Goal: Task Accomplishment & Management: Manage account settings

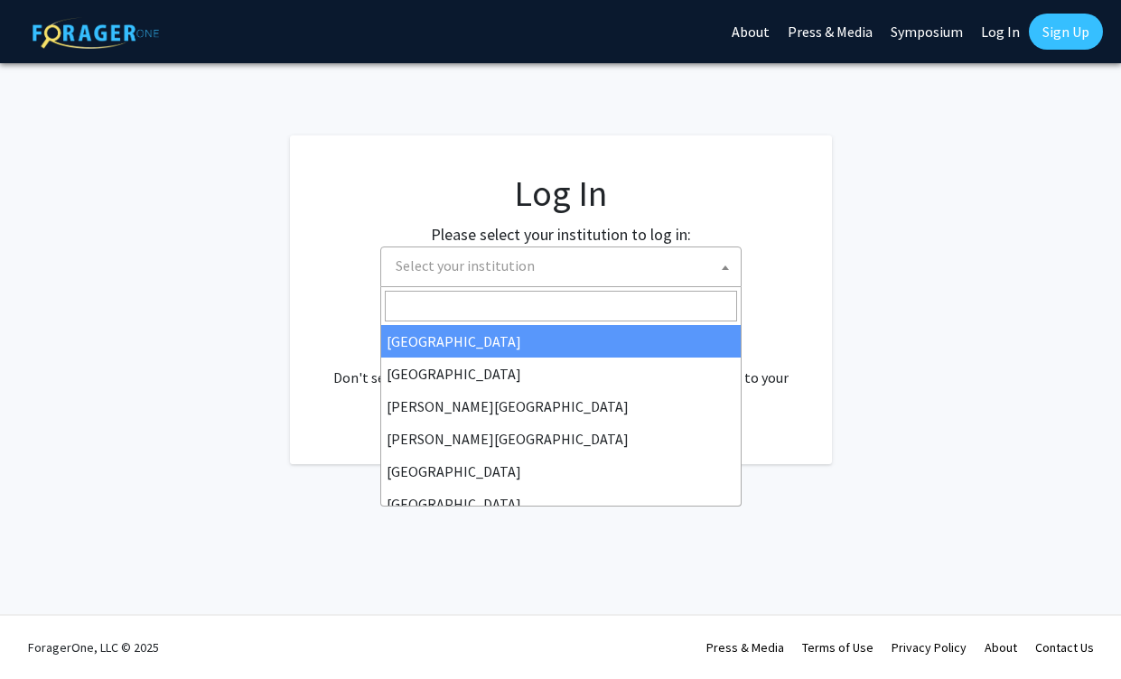
click at [666, 275] on span "Select your institution" at bounding box center [564, 265] width 352 height 37
select select "34"
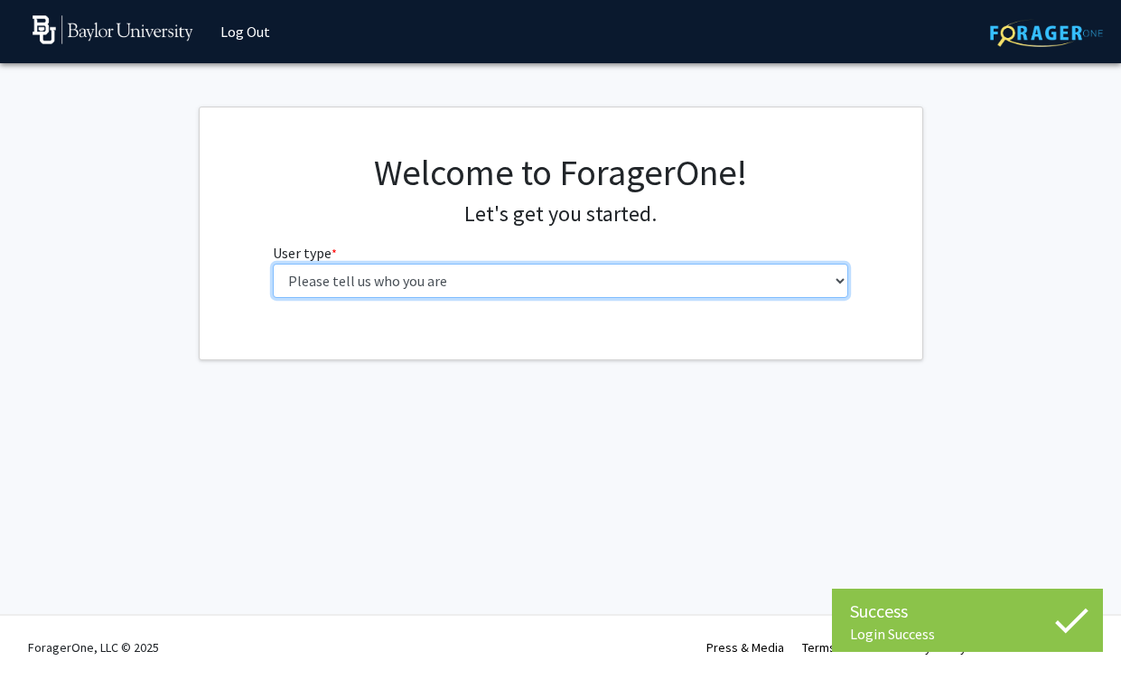
click at [273, 264] on select "Please tell us who you are Undergraduate Student Master's Student Doctoral Cand…" at bounding box center [560, 281] width 575 height 34
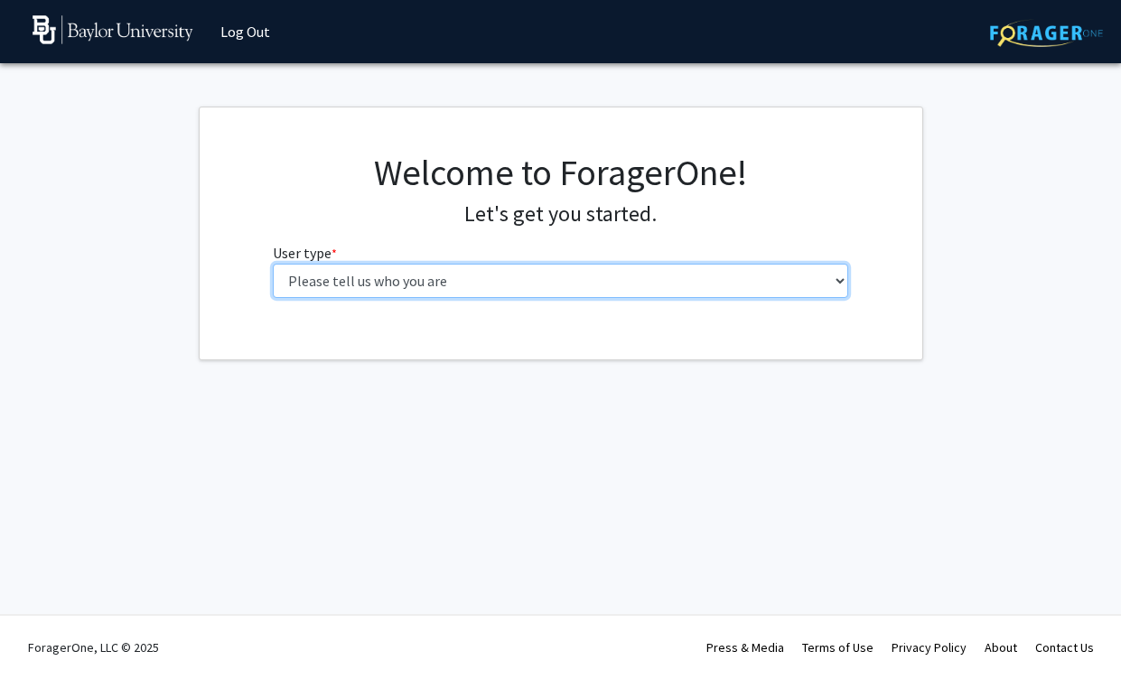
select select "5: faculty"
click option "Faculty" at bounding box center [0, 0] width 0 height 0
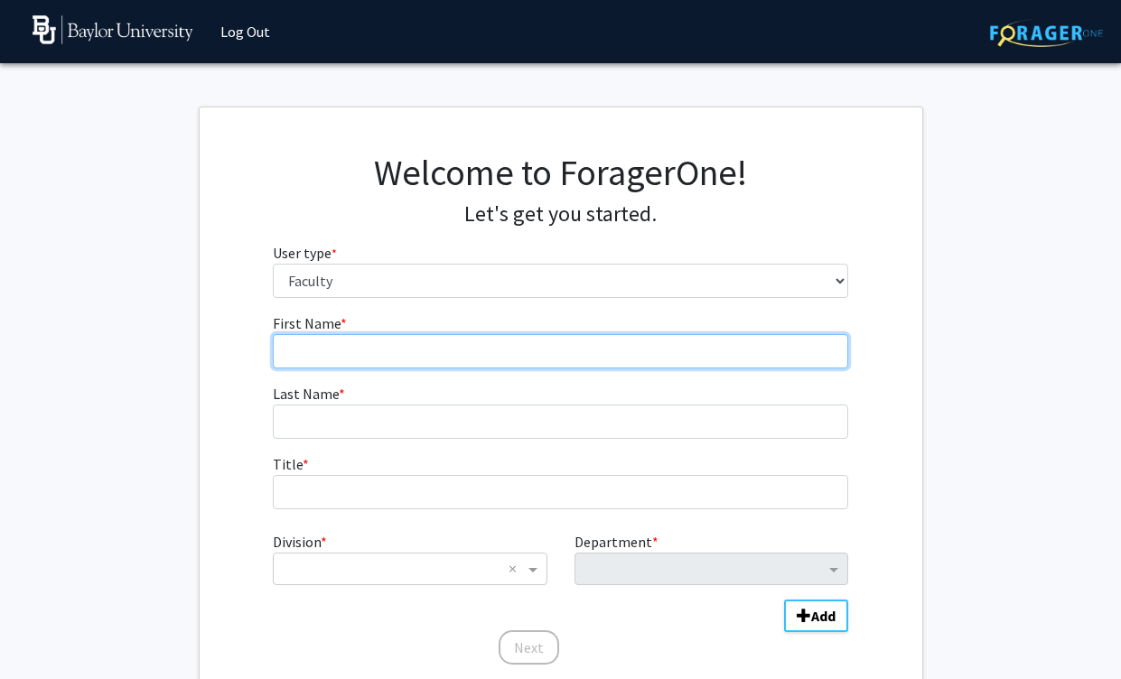
click at [435, 353] on input "First Name * required" at bounding box center [560, 351] width 575 height 34
type input "[PERSON_NAME]"
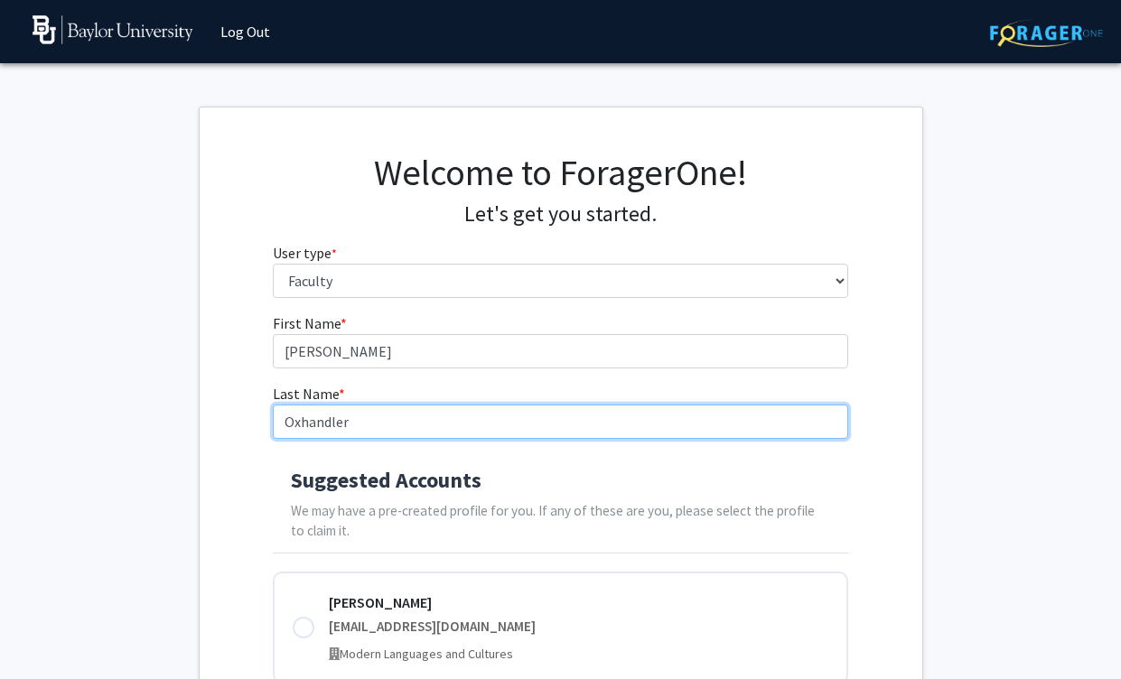
type input "Oxhandler"
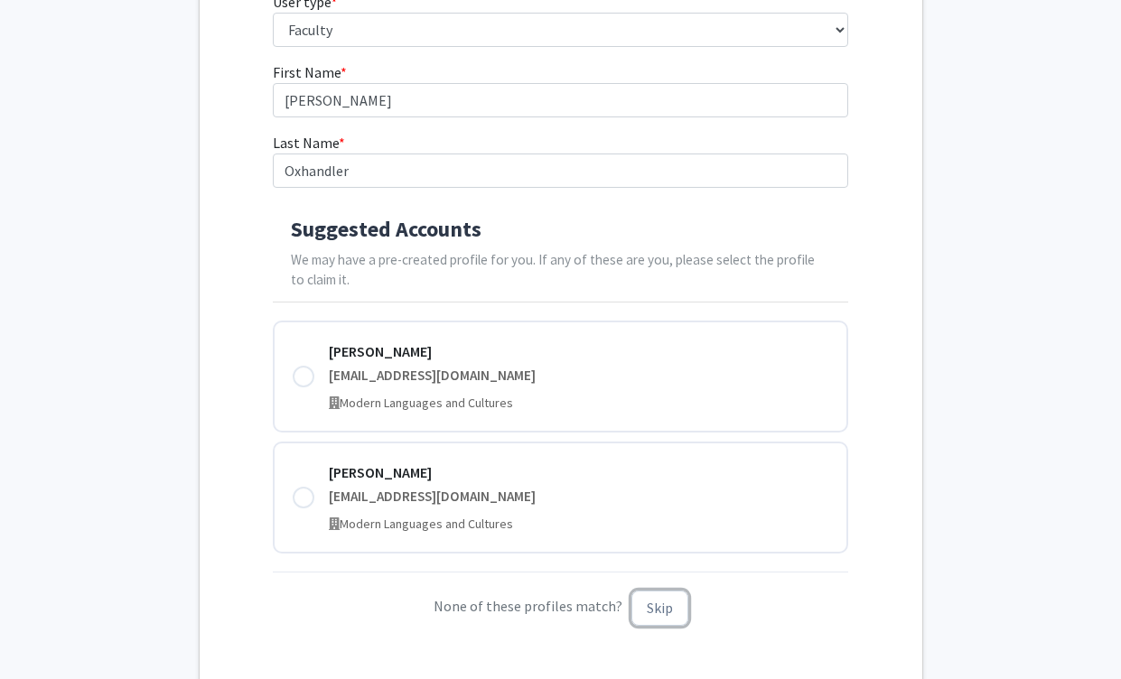
scroll to position [249, 0]
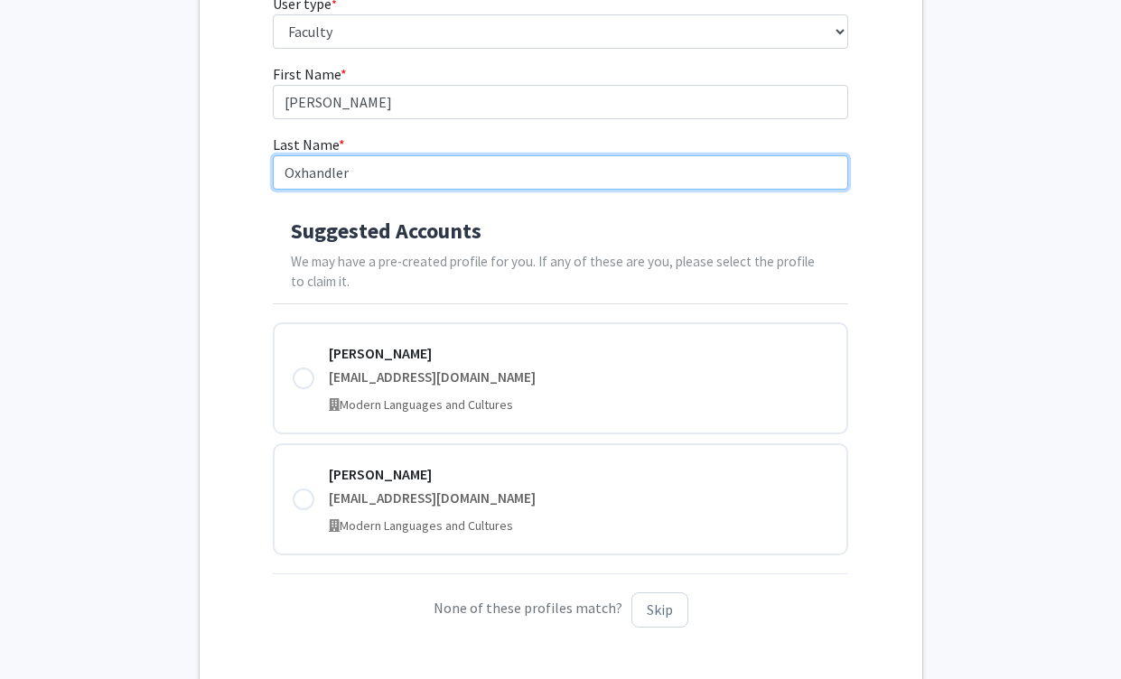
click at [371, 169] on input "Oxhandler" at bounding box center [560, 172] width 575 height 34
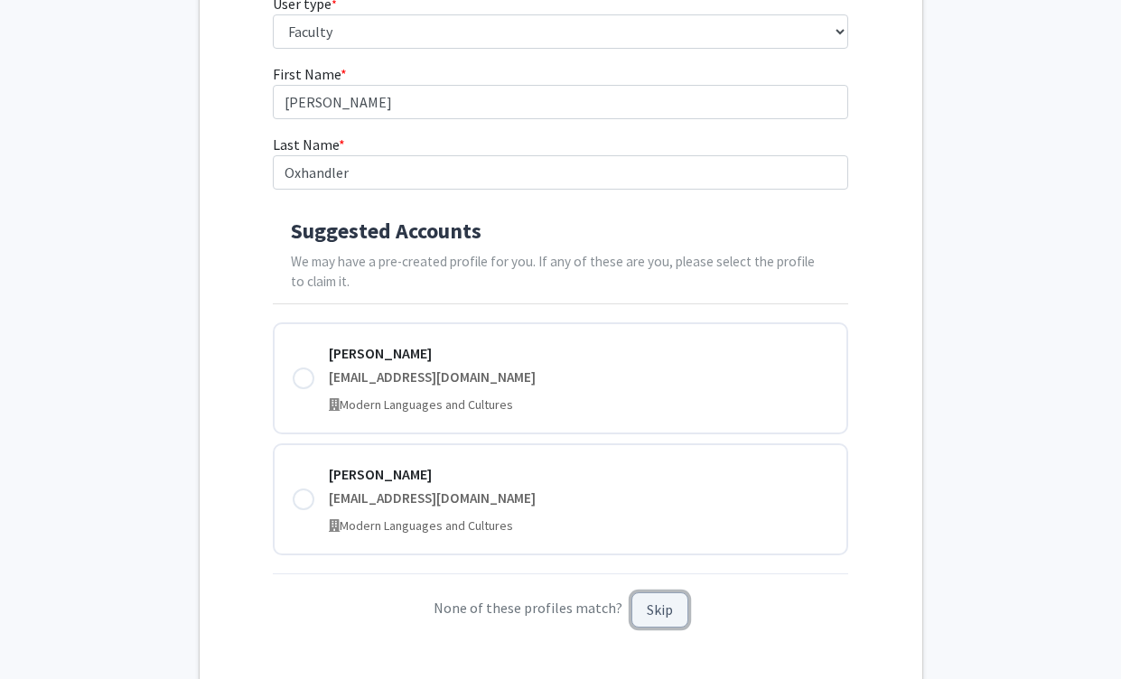
click at [654, 614] on button "Skip" at bounding box center [659, 609] width 57 height 35
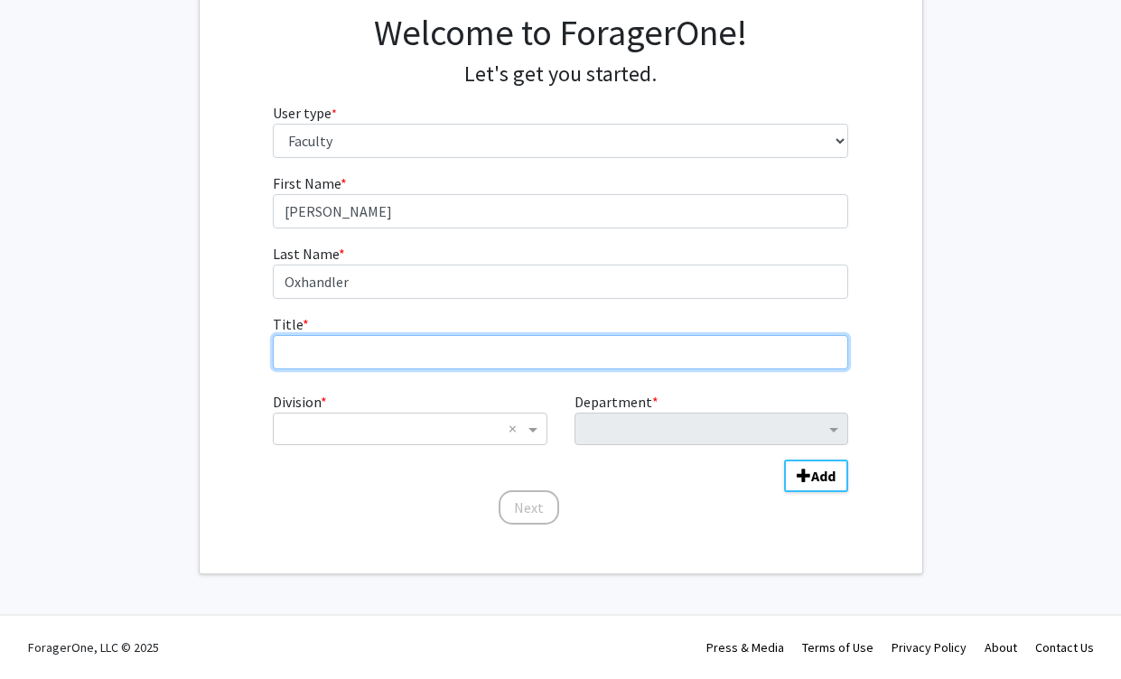
click at [435, 353] on input "Title * required" at bounding box center [560, 352] width 575 height 34
type input "Professor; Associate [PERSON_NAME] for Research"
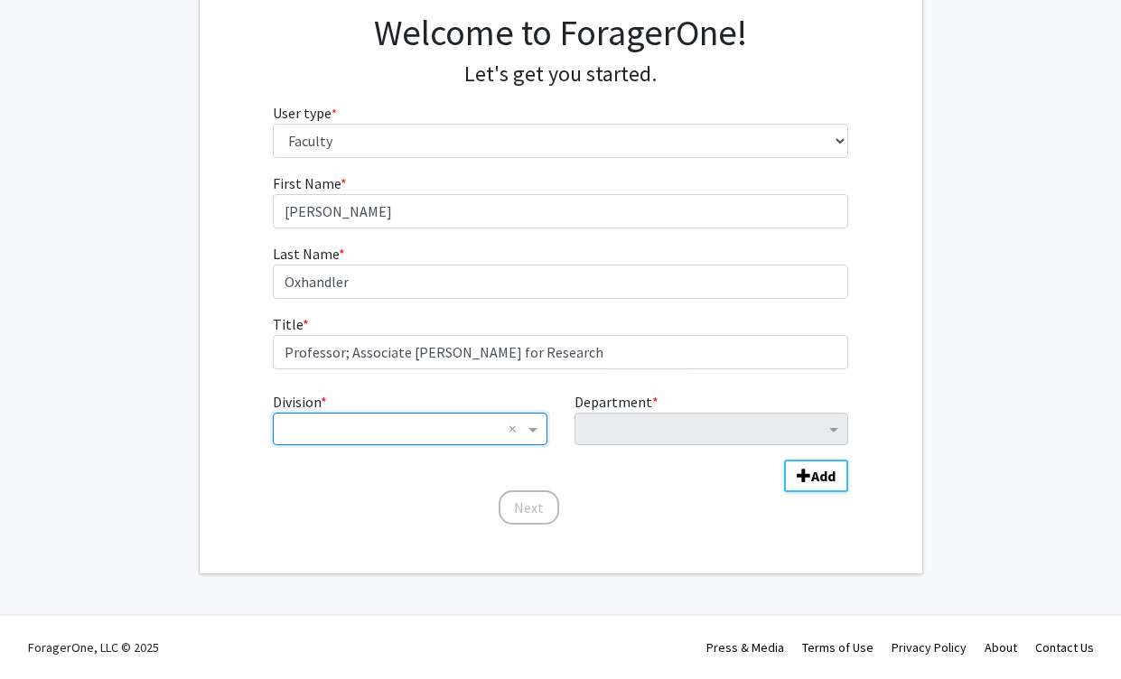
click at [363, 432] on input "Division" at bounding box center [392, 429] width 218 height 22
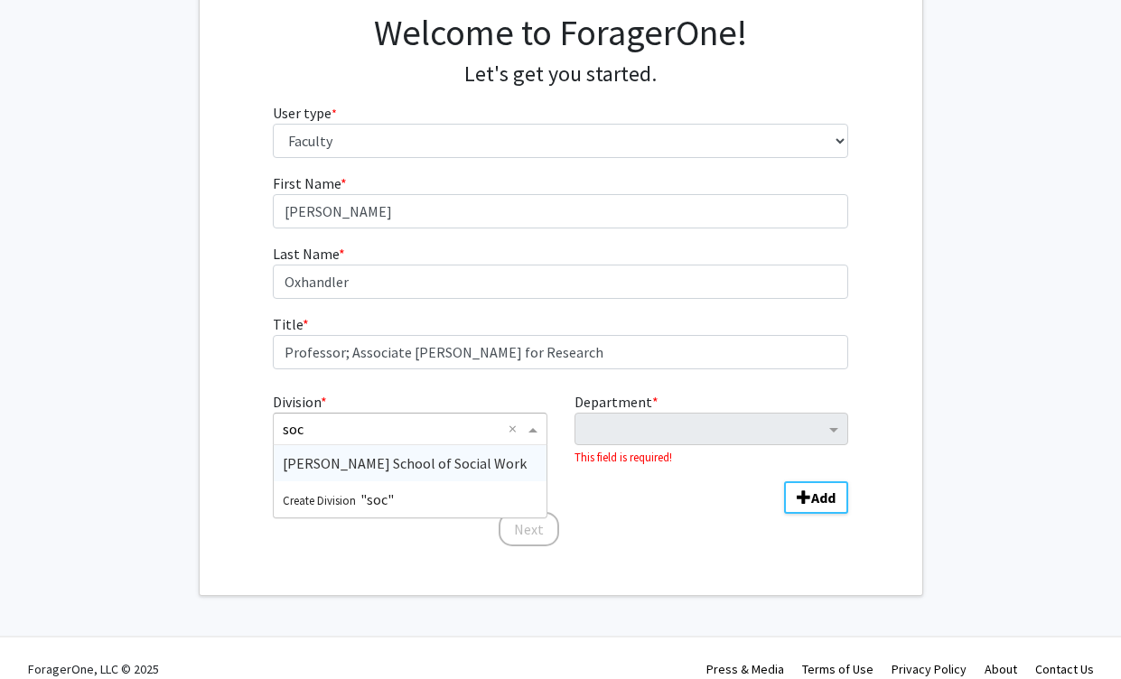
type input "soci"
click at [361, 461] on span "[PERSON_NAME] School of Social Work" at bounding box center [405, 463] width 244 height 18
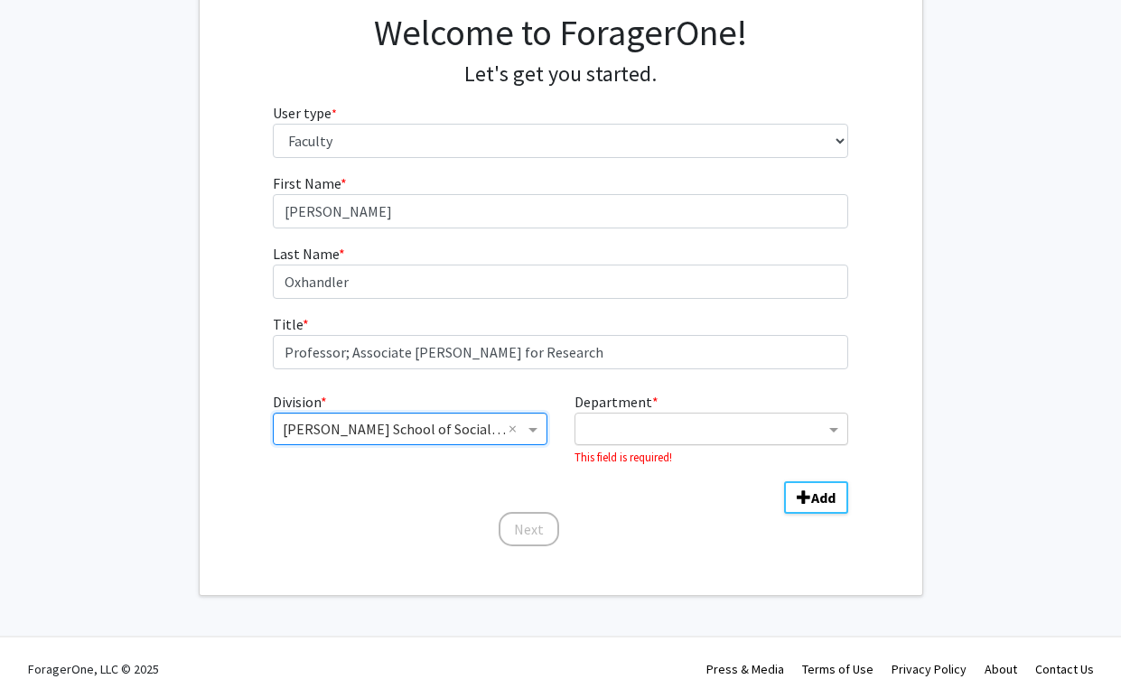
click at [601, 427] on input "Department" at bounding box center [704, 430] width 240 height 22
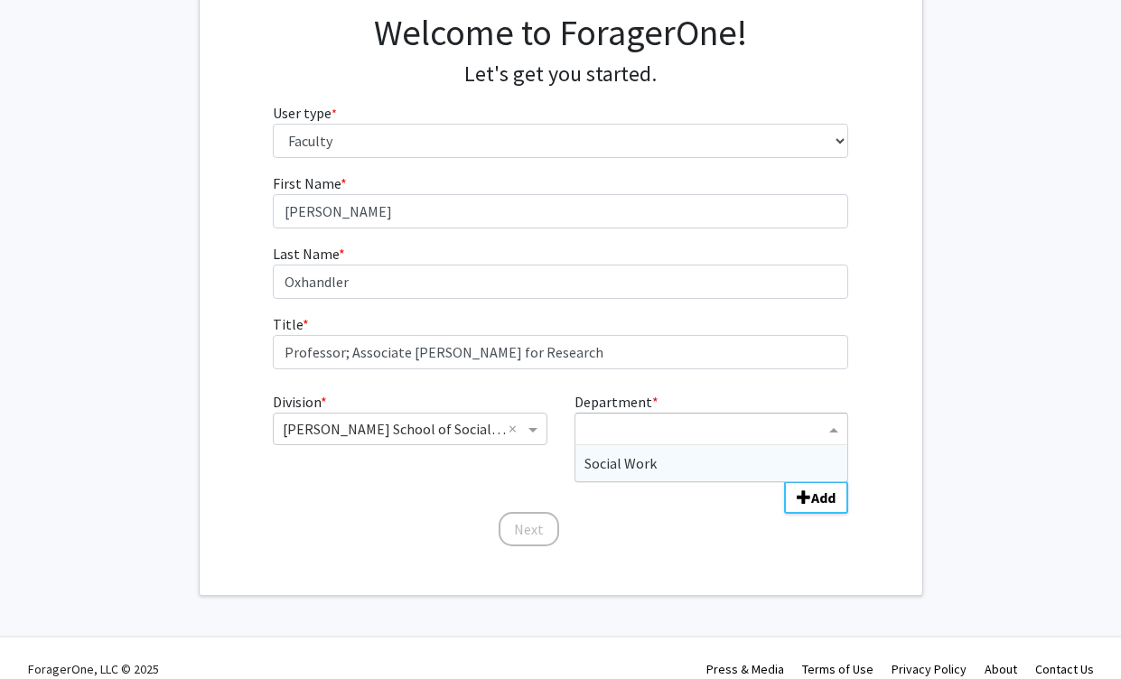
click at [601, 463] on span "Social Work" at bounding box center [620, 463] width 72 height 18
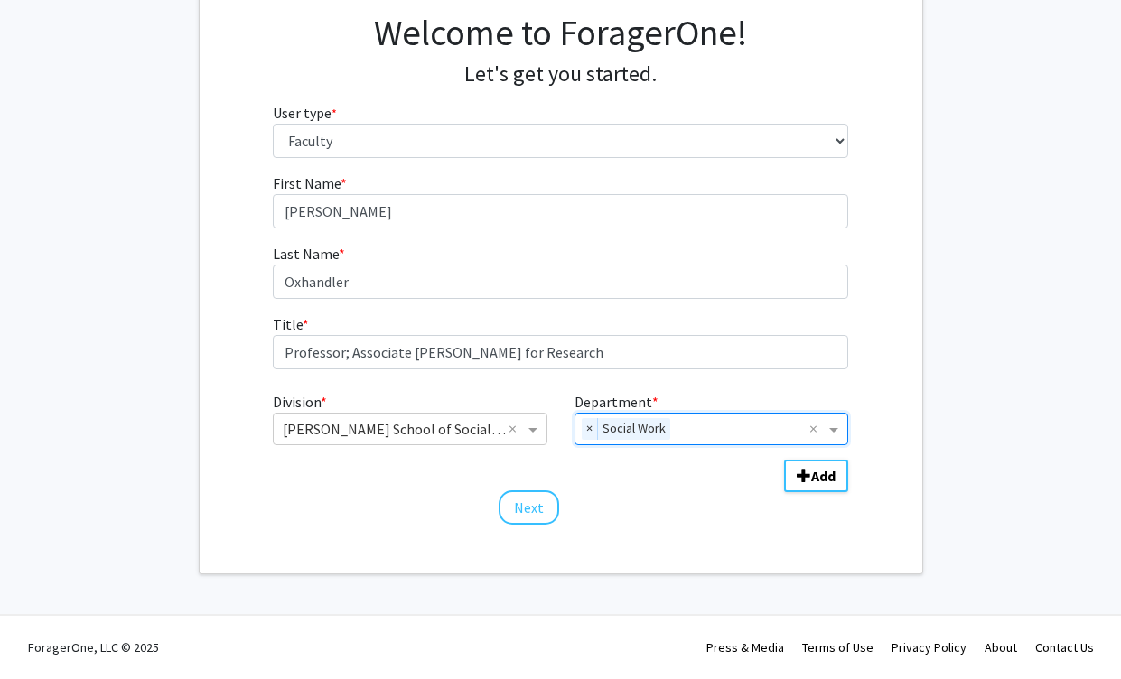
click at [656, 518] on div "First Name * required [PERSON_NAME] Last Name * required [PERSON_NAME] Title * …" at bounding box center [560, 349] width 602 height 354
click at [521, 513] on button "Next" at bounding box center [528, 507] width 61 height 34
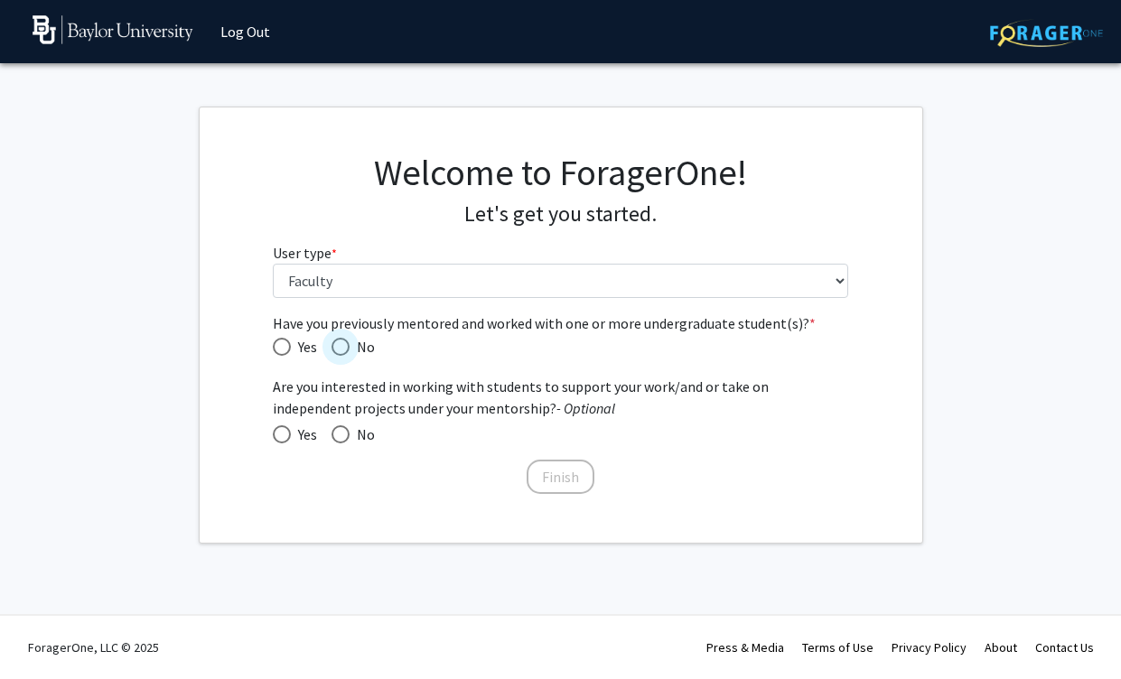
click at [344, 339] on span "Have you previously mentored and worked with one or more undergraduate student(…" at bounding box center [340, 347] width 18 height 18
click at [344, 339] on input "No" at bounding box center [340, 347] width 18 height 18
radio input "true"
click at [290, 351] on span "Have you previously mentored and worked with one or more undergraduate student(…" at bounding box center [282, 347] width 18 height 18
click at [290, 351] on input "Yes" at bounding box center [282, 347] width 18 height 18
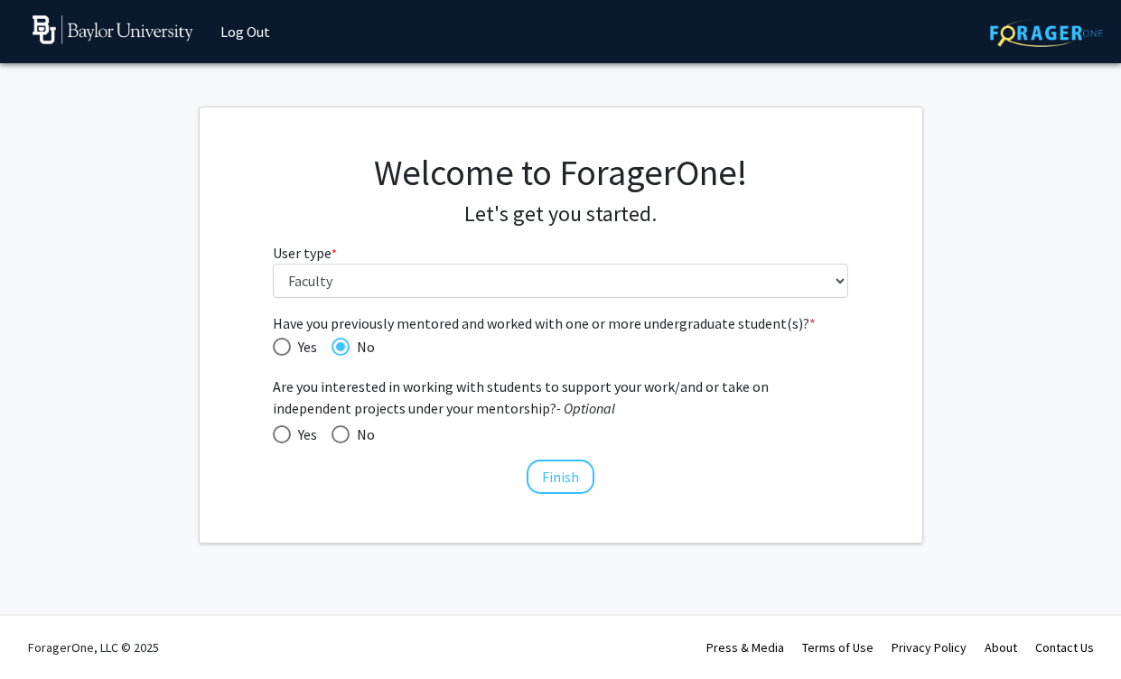
radio input "true"
click at [564, 479] on button "Finish" at bounding box center [560, 477] width 68 height 34
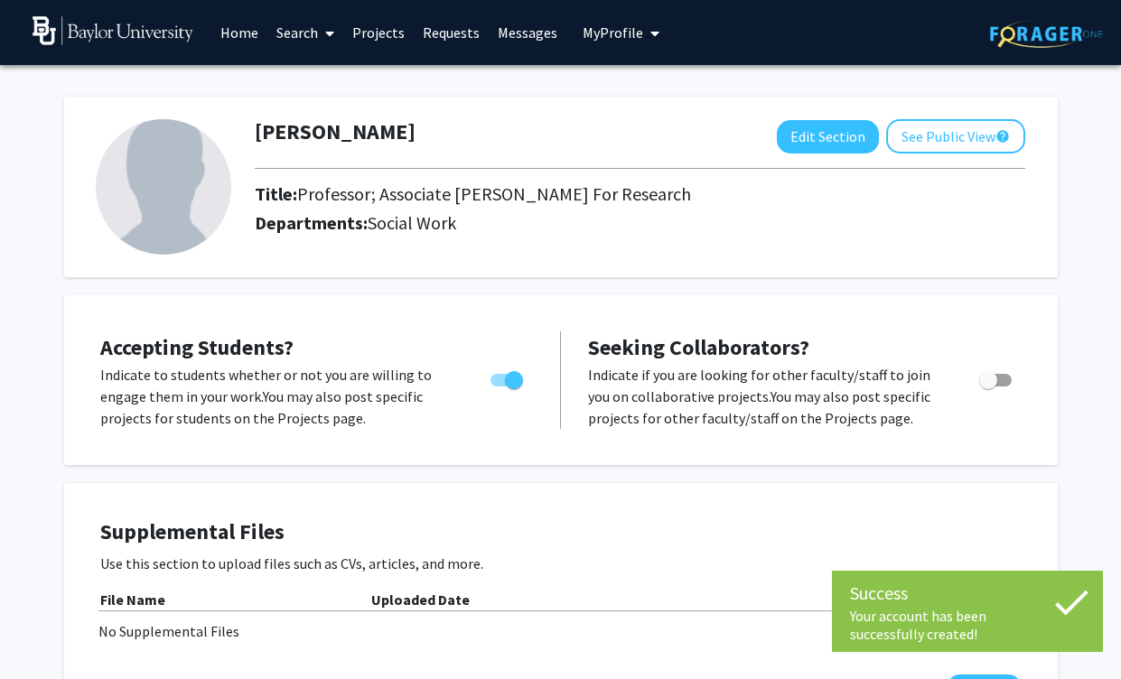
click at [316, 34] on link "Search" at bounding box center [305, 32] width 76 height 63
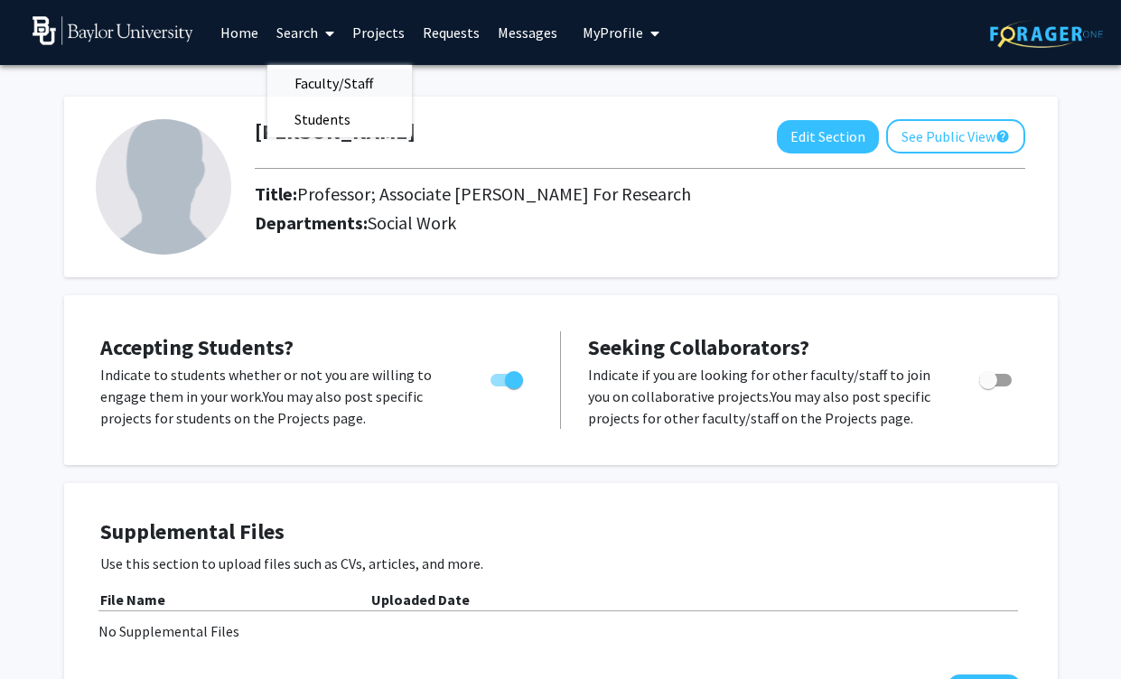
click at [320, 86] on span "Faculty/Staff" at bounding box center [333, 83] width 133 height 36
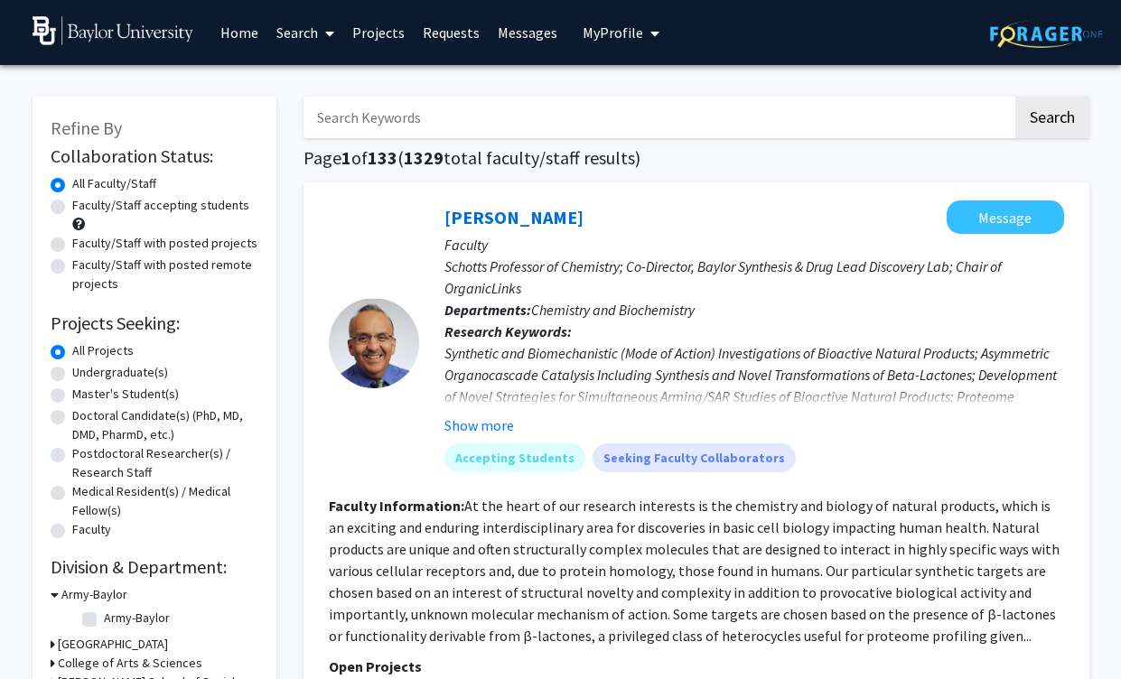
click at [491, 123] on input "Search Keywords" at bounding box center [657, 118] width 709 height 42
click at [1015, 97] on button "Search" at bounding box center [1052, 118] width 74 height 42
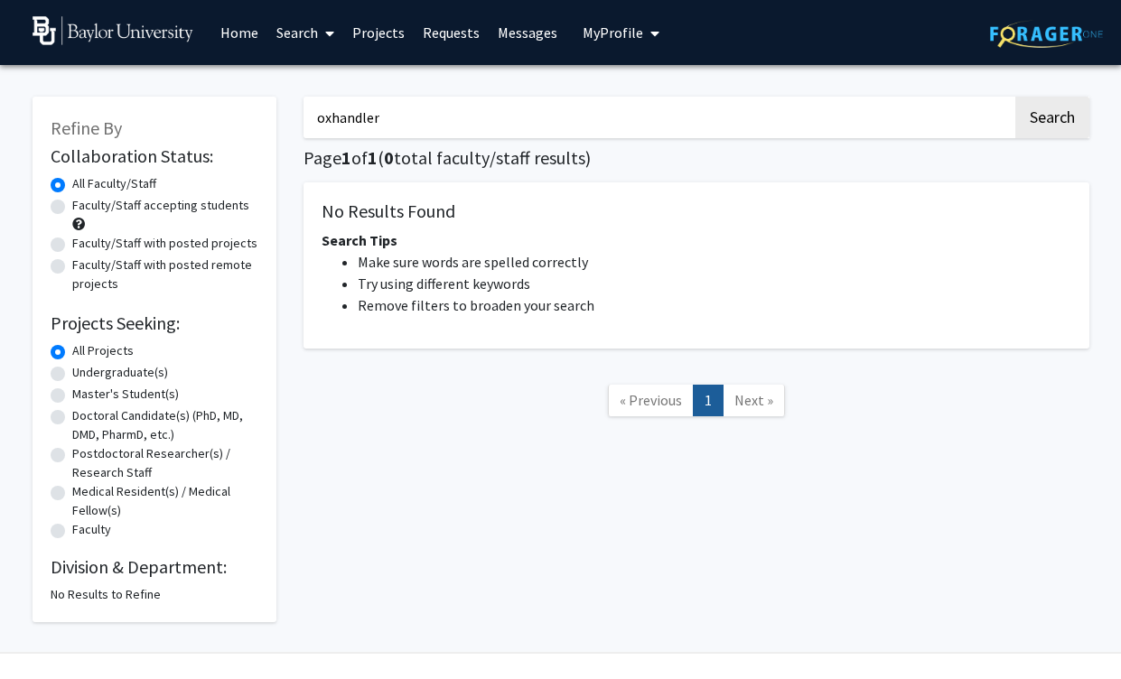
type input "oxhandler"
click at [1015, 97] on button "Search" at bounding box center [1052, 118] width 74 height 42
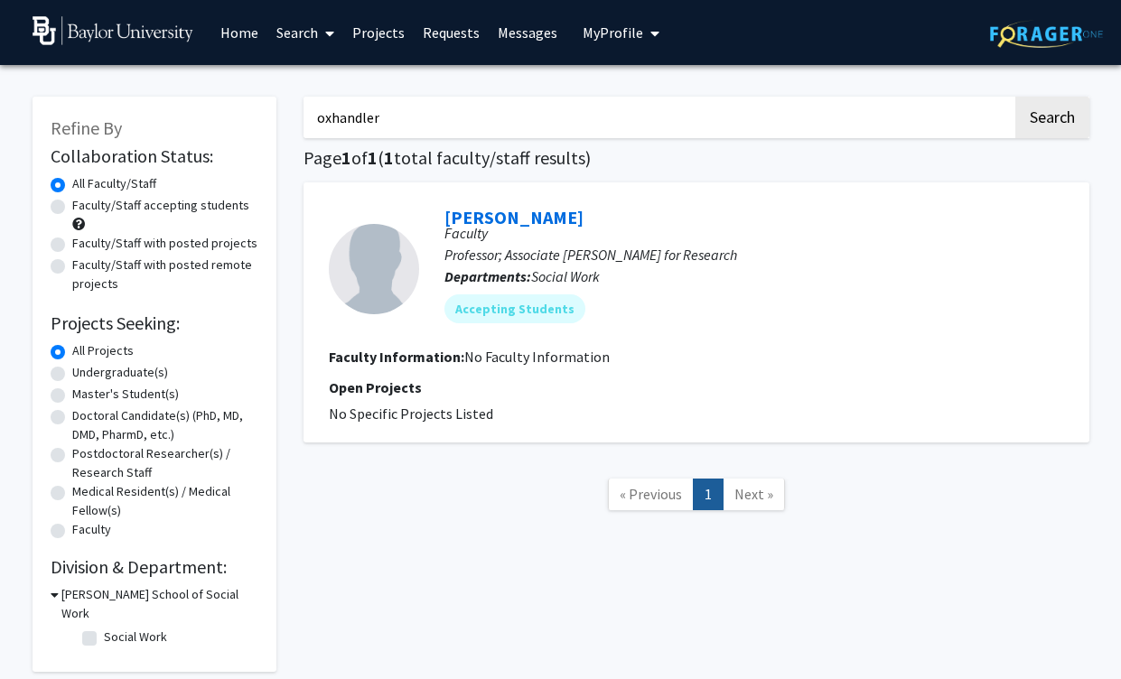
click at [591, 33] on span "My Profile" at bounding box center [612, 32] width 61 height 18
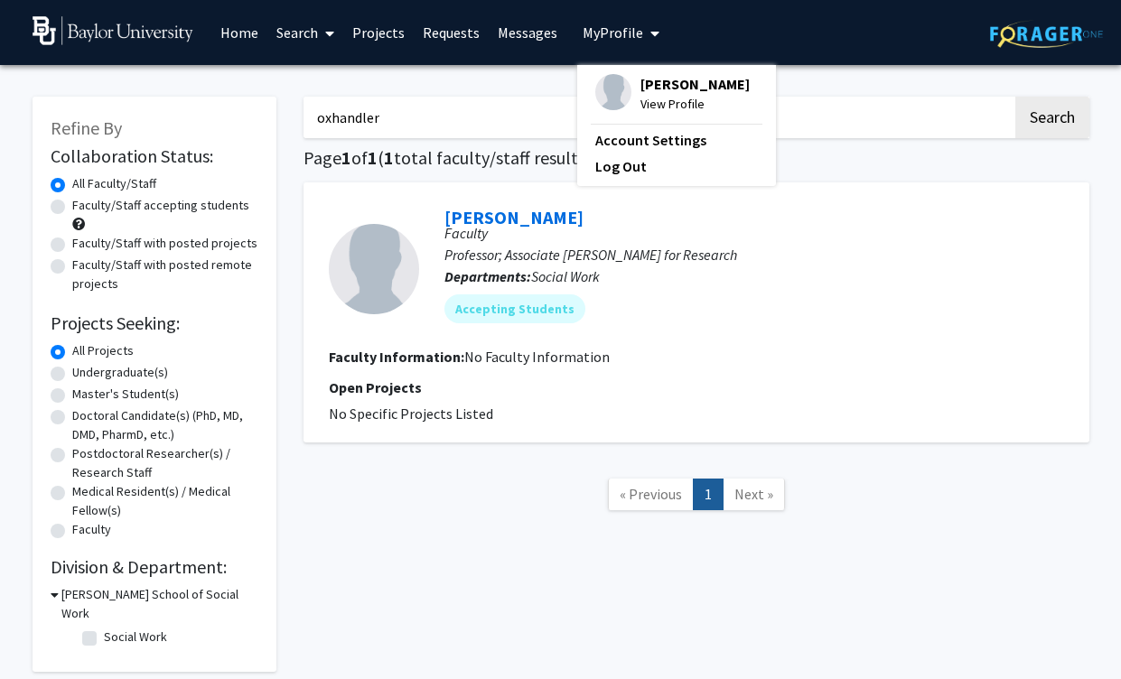
click at [626, 84] on div "[PERSON_NAME] View Profile" at bounding box center [672, 94] width 154 height 40
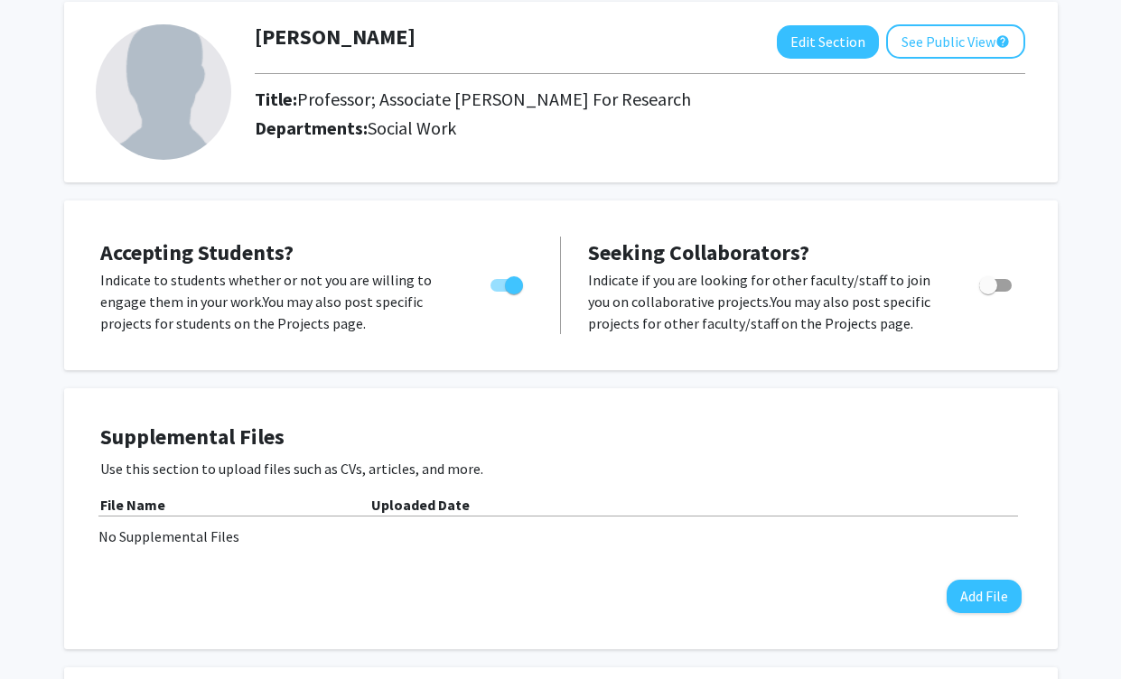
scroll to position [102, 0]
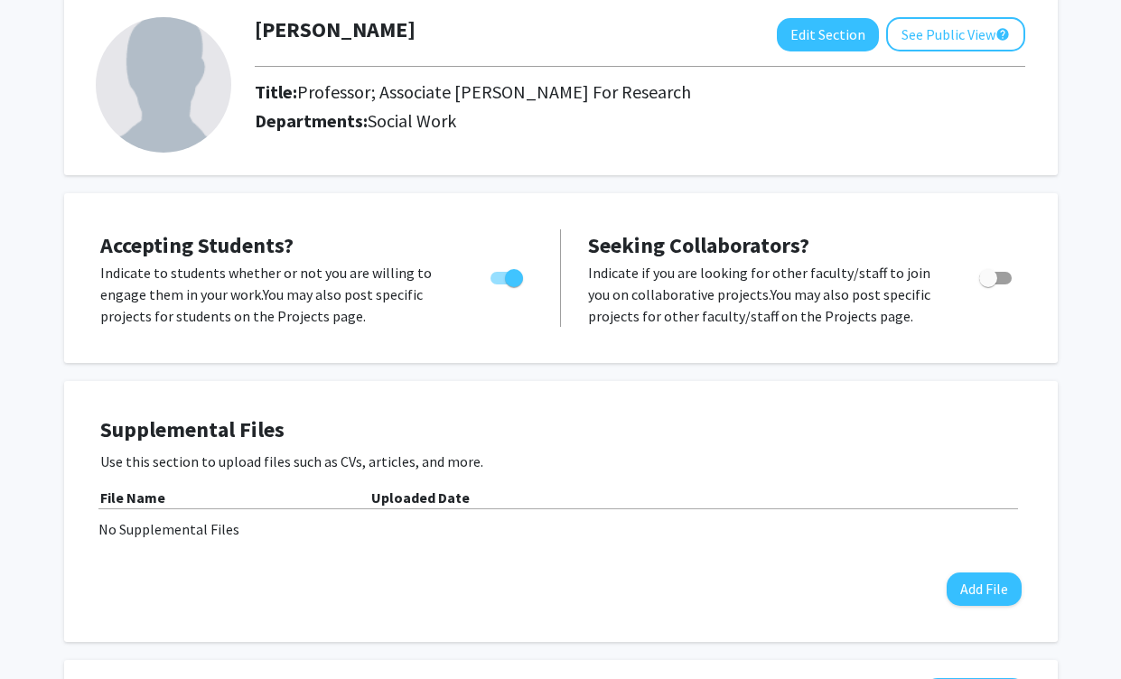
click at [504, 280] on span "Toggle" at bounding box center [506, 278] width 33 height 13
click at [499, 284] on input "Would you like to permit student requests?" at bounding box center [498, 284] width 1 height 1
checkbox input "false"
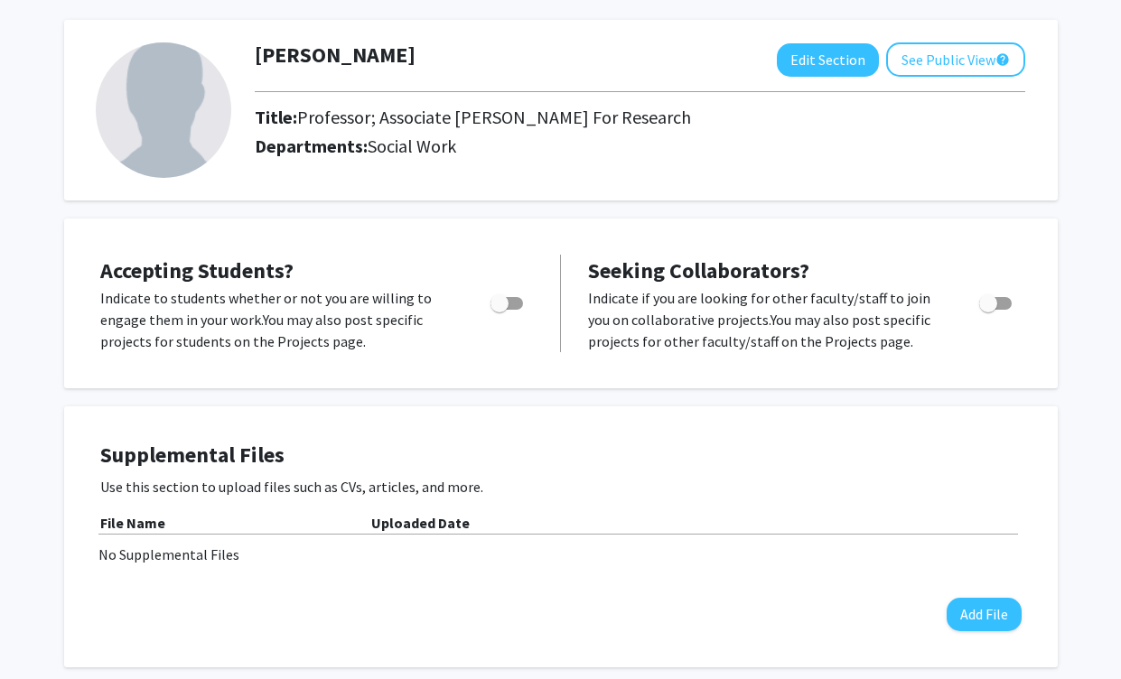
scroll to position [0, 0]
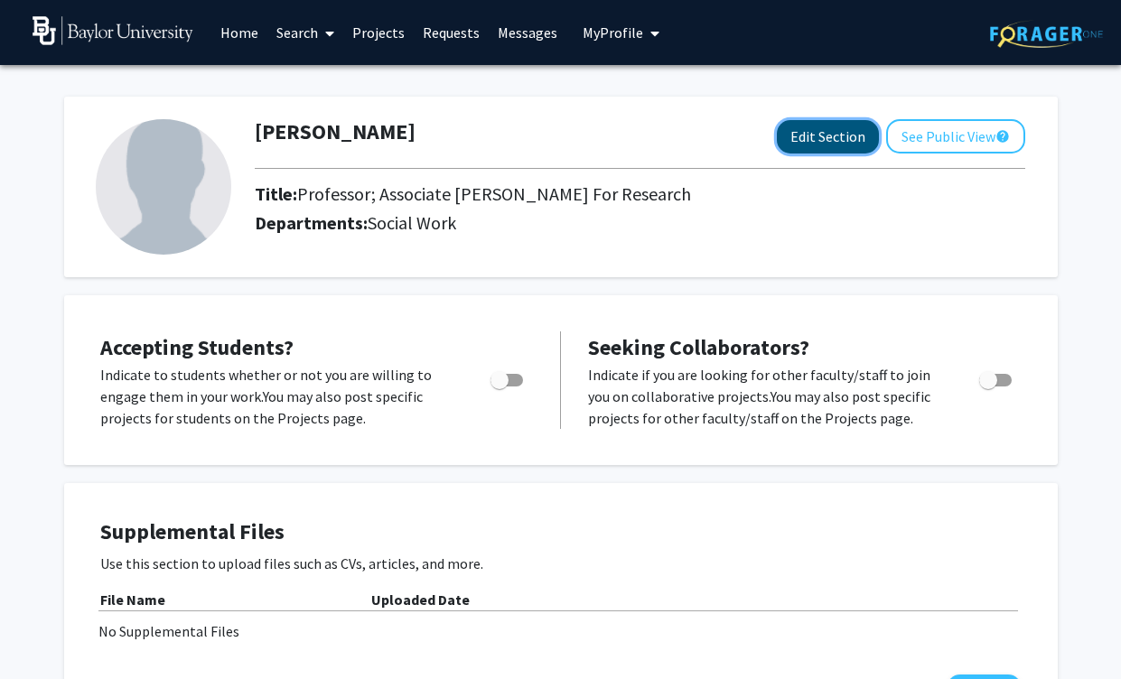
click at [826, 135] on button "Edit Section" at bounding box center [828, 136] width 102 height 33
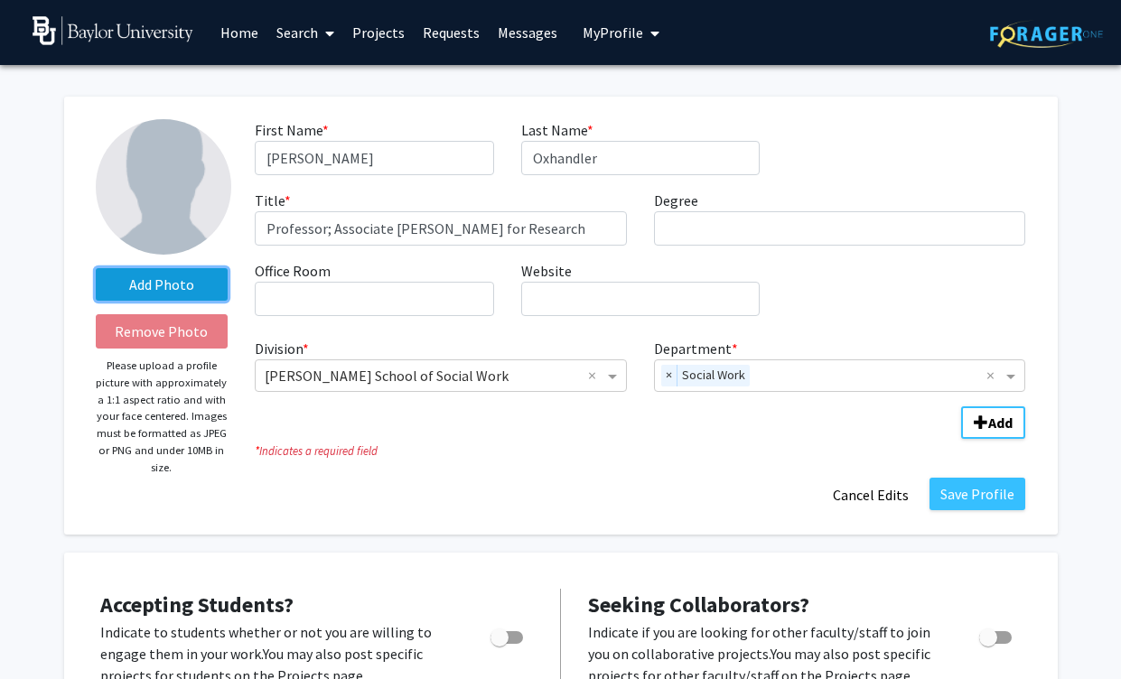
click at [138, 288] on label "Add Photo" at bounding box center [162, 284] width 133 height 33
click at [0, 0] on input "Add Photo" at bounding box center [0, 0] width 0 height 0
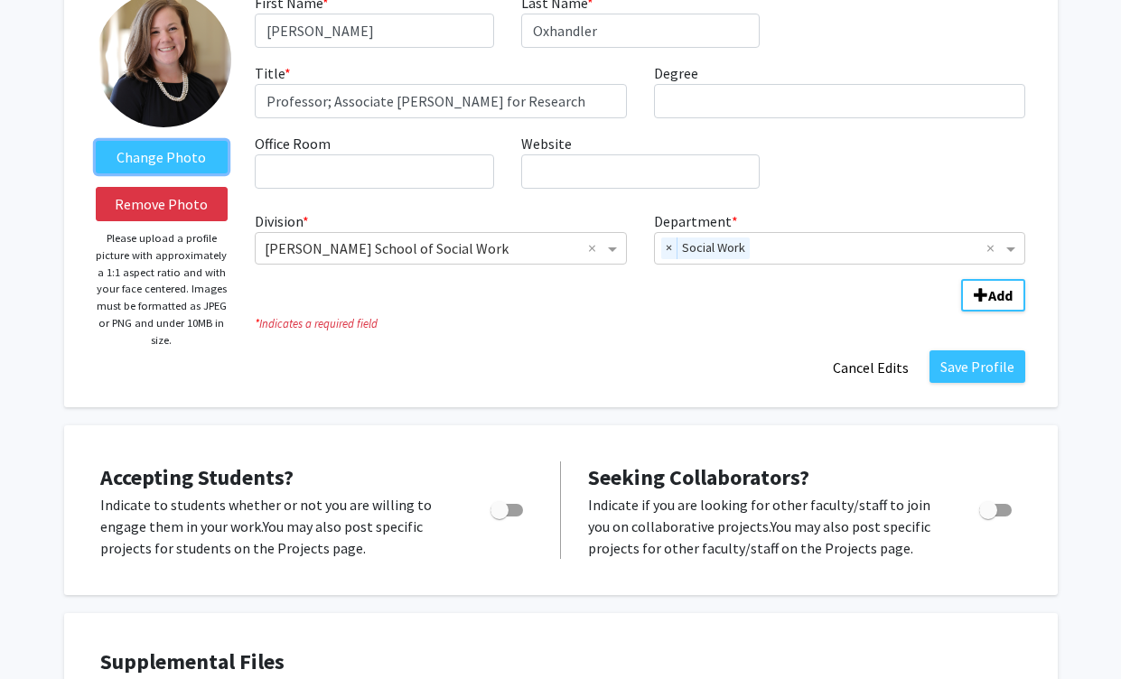
scroll to position [129, 0]
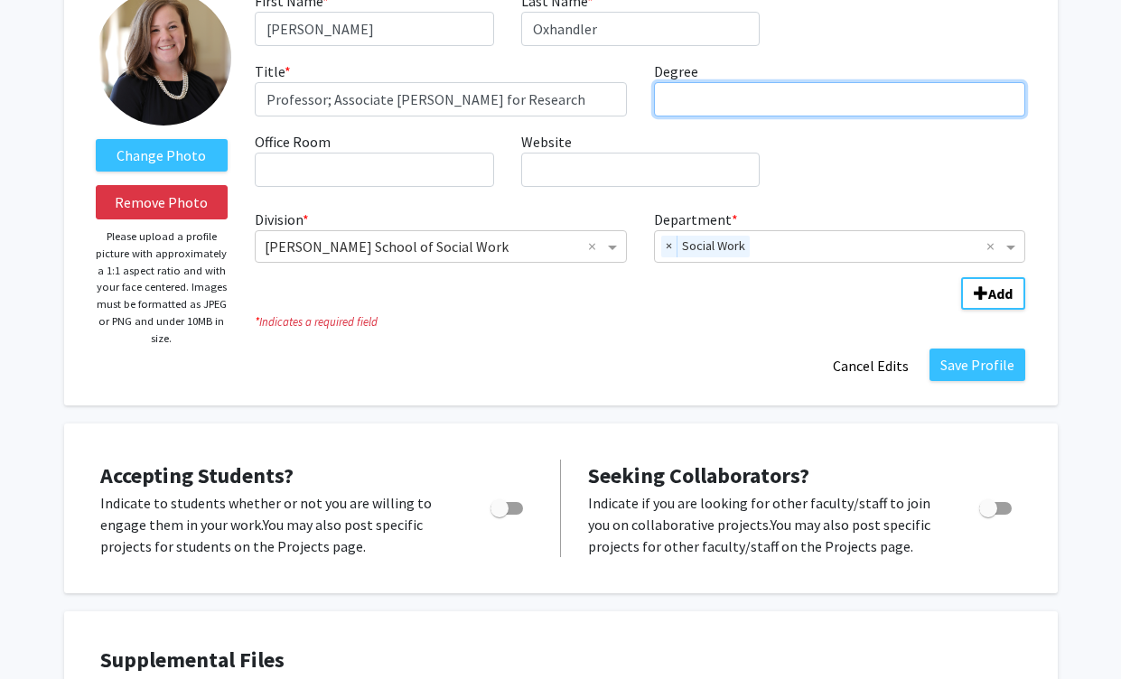
click at [725, 100] on input "Degree required" at bounding box center [840, 99] width 372 height 34
type input "PhD, MSW"
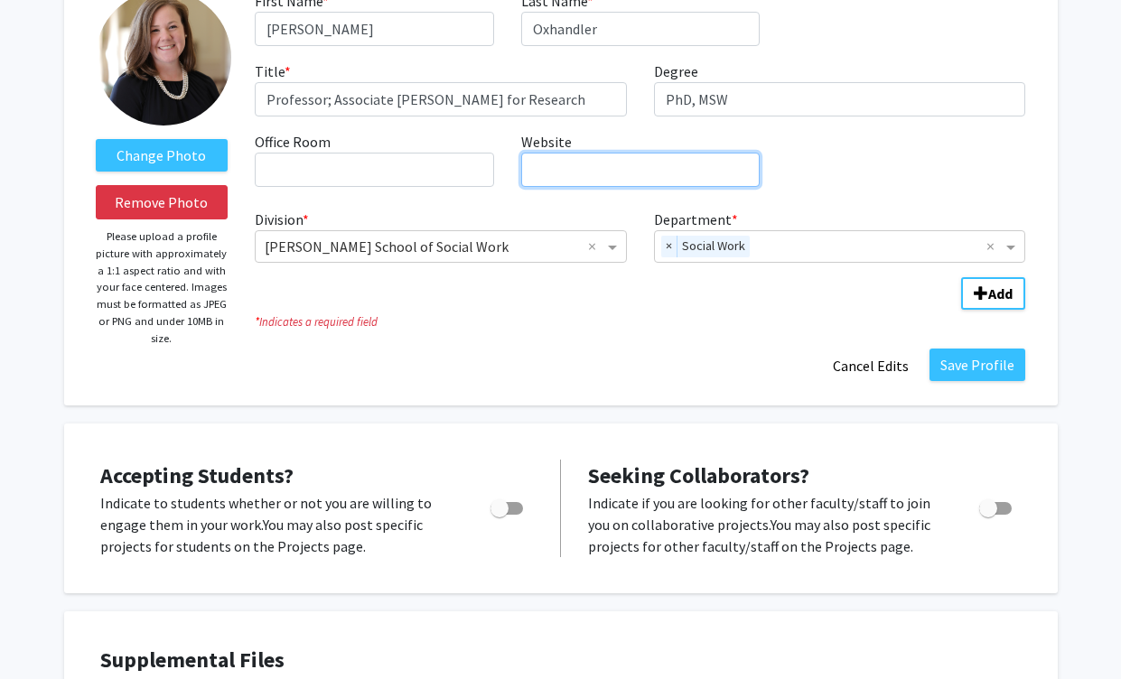
click at [586, 177] on input "Website required" at bounding box center [640, 170] width 238 height 34
paste input "[URL][DOMAIN_NAME]"
type input "[URL][DOMAIN_NAME]"
click at [620, 333] on fg-title-edit "First Name * required [PERSON_NAME] Last Name * required [PERSON_NAME] Title * …" at bounding box center [640, 186] width 770 height 393
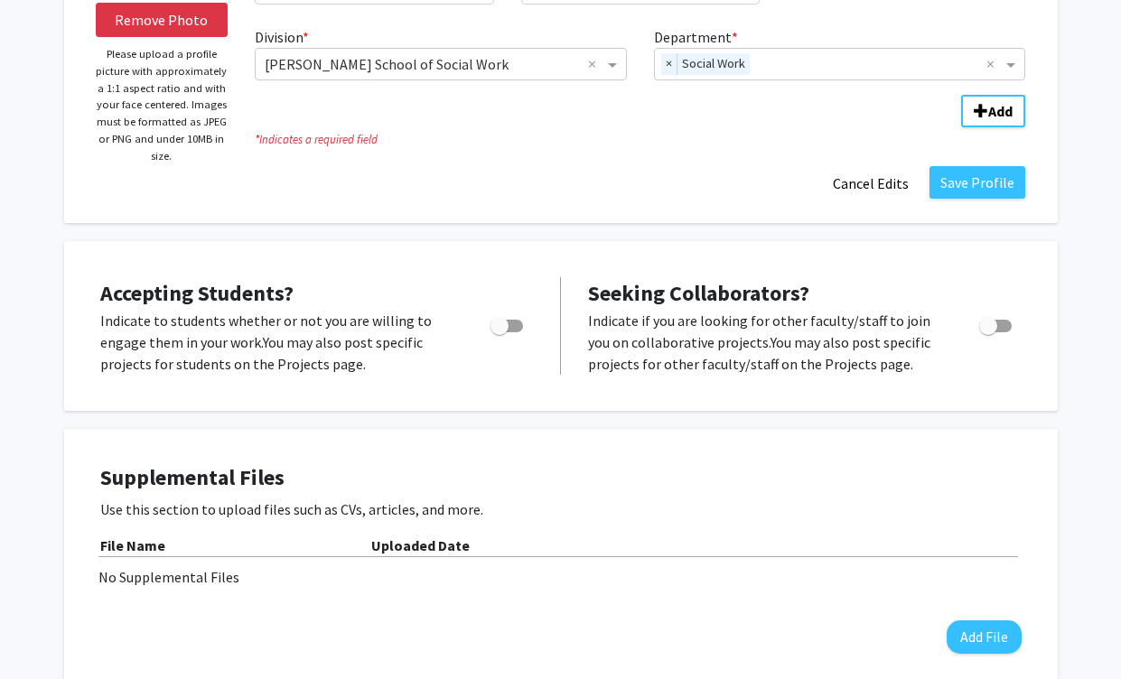
scroll to position [0, 0]
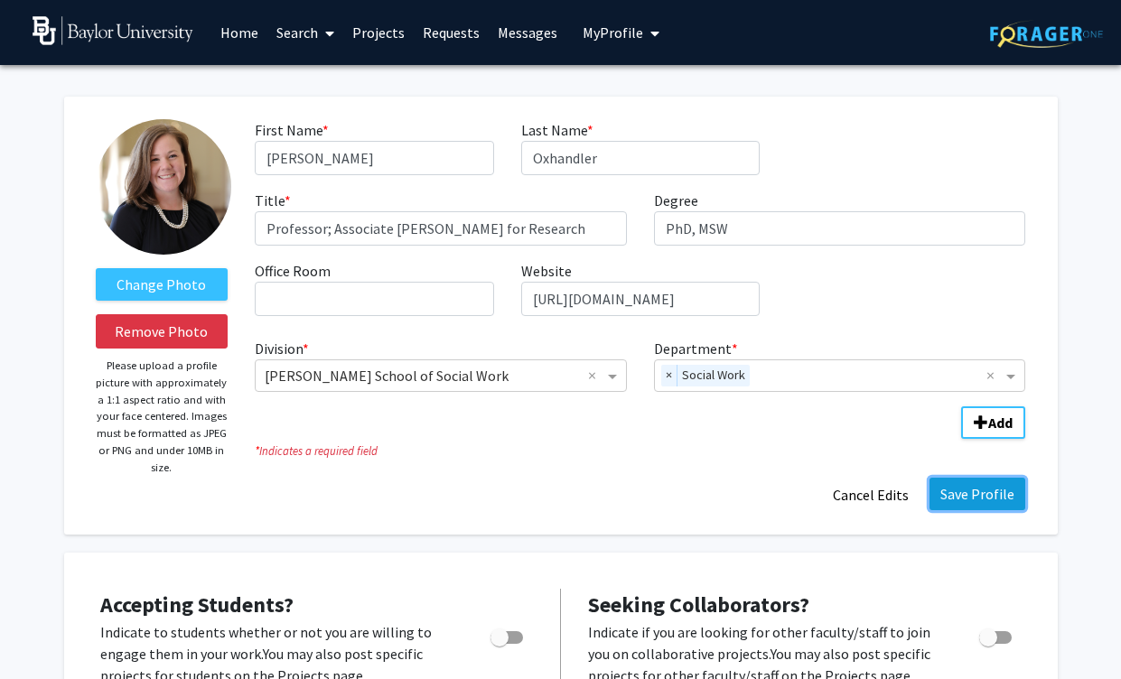
click at [964, 490] on button "Save Profile" at bounding box center [977, 494] width 96 height 33
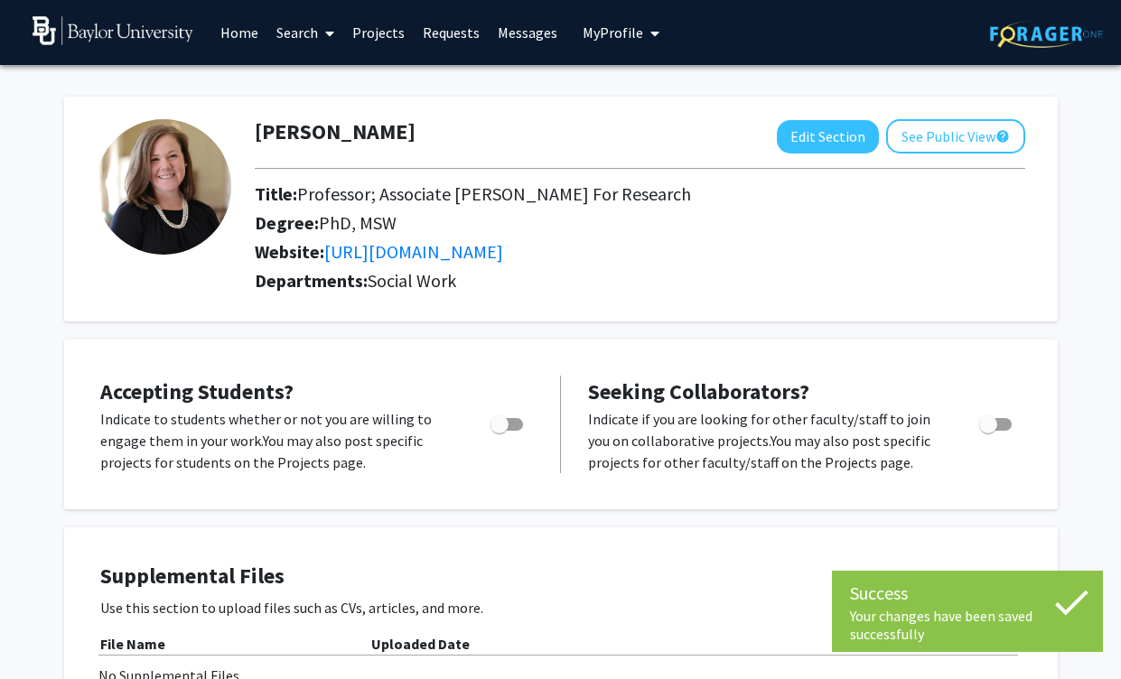
click at [291, 32] on link "Search" at bounding box center [305, 32] width 76 height 63
click at [310, 85] on span "Faculty/Staff" at bounding box center [333, 83] width 133 height 36
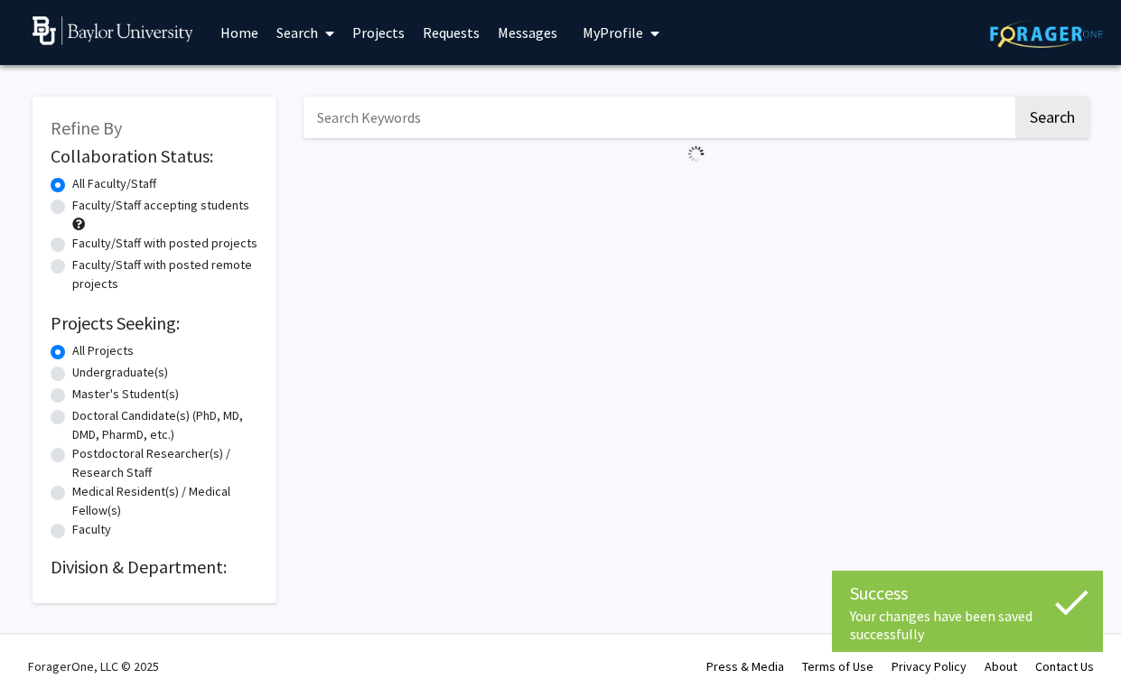
click at [498, 120] on input "Search Keywords" at bounding box center [657, 118] width 709 height 42
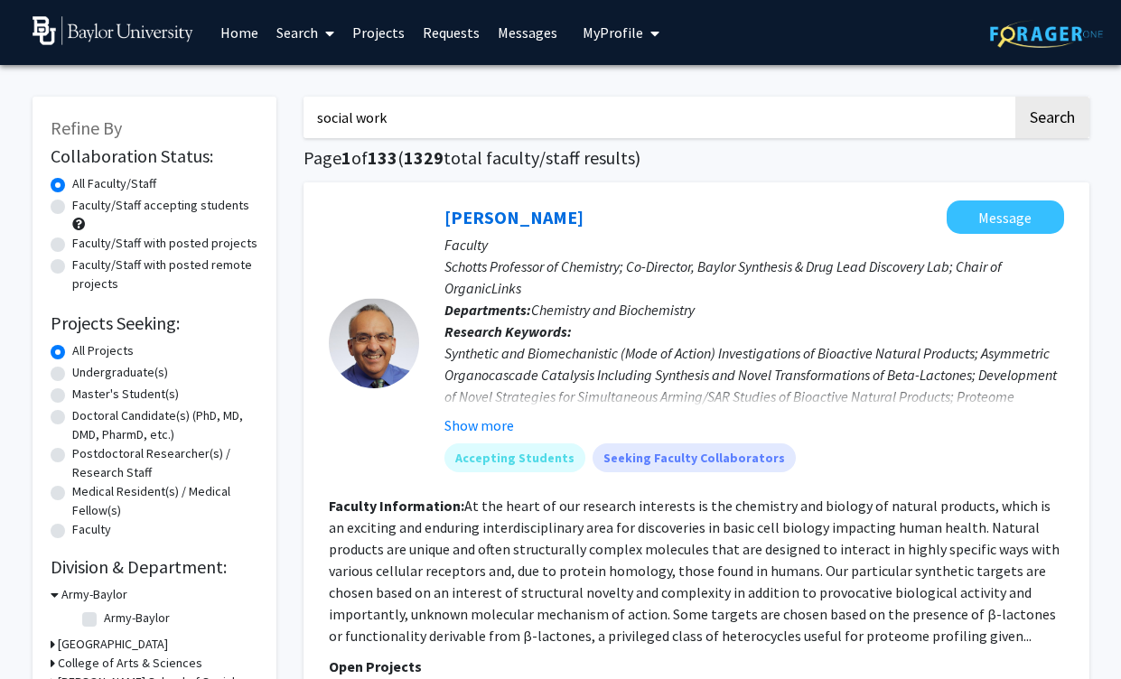
click at [1015, 97] on button "Search" at bounding box center [1052, 118] width 74 height 42
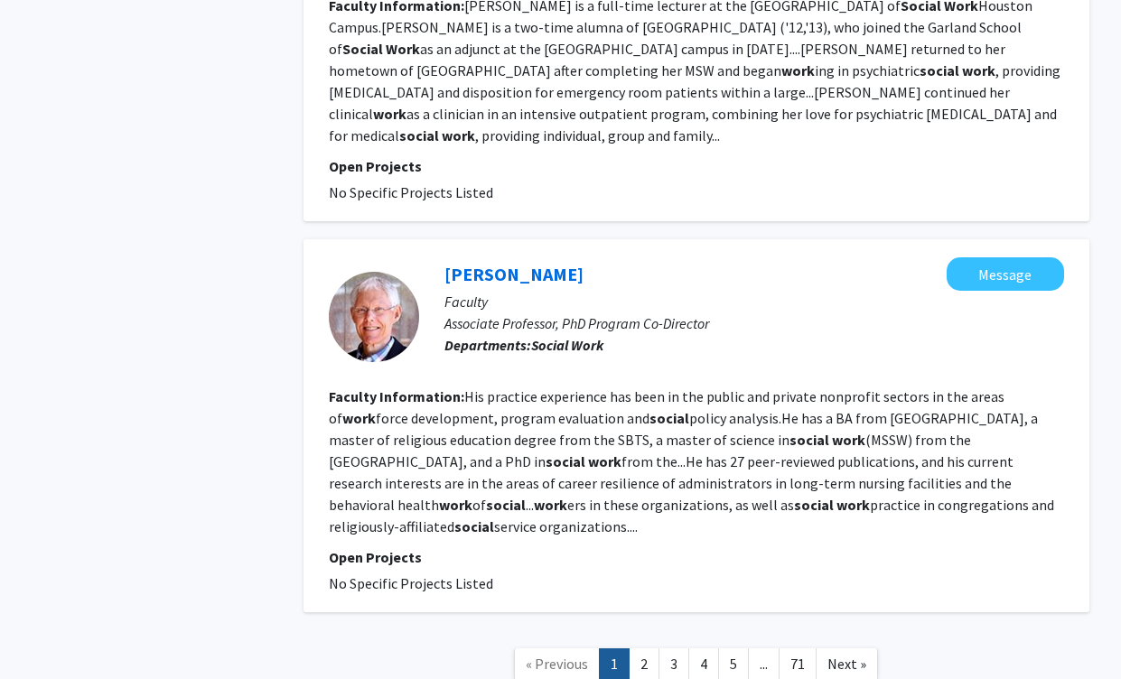
scroll to position [3205, 0]
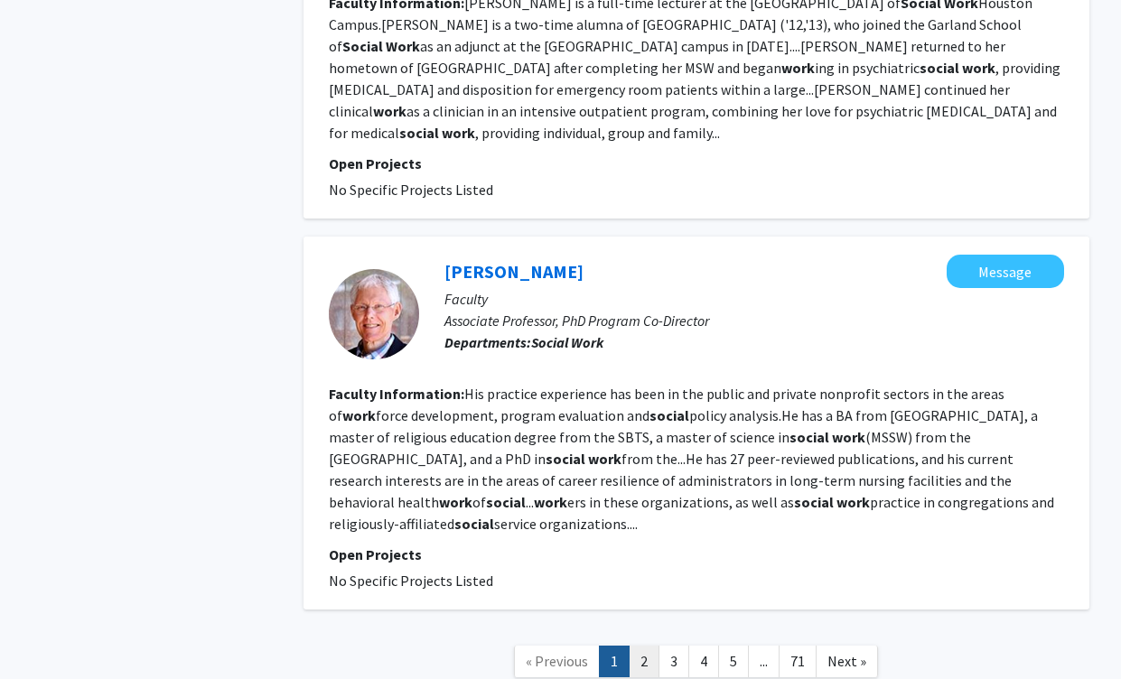
click at [647, 646] on link "2" at bounding box center [644, 662] width 31 height 32
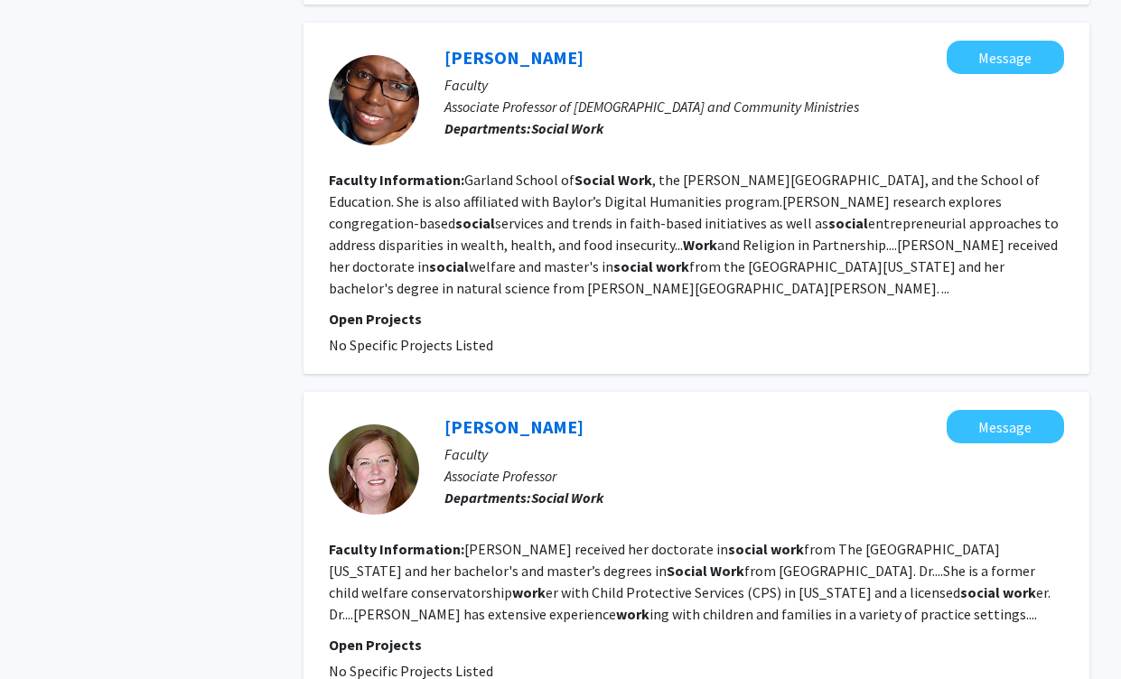
scroll to position [3250, 0]
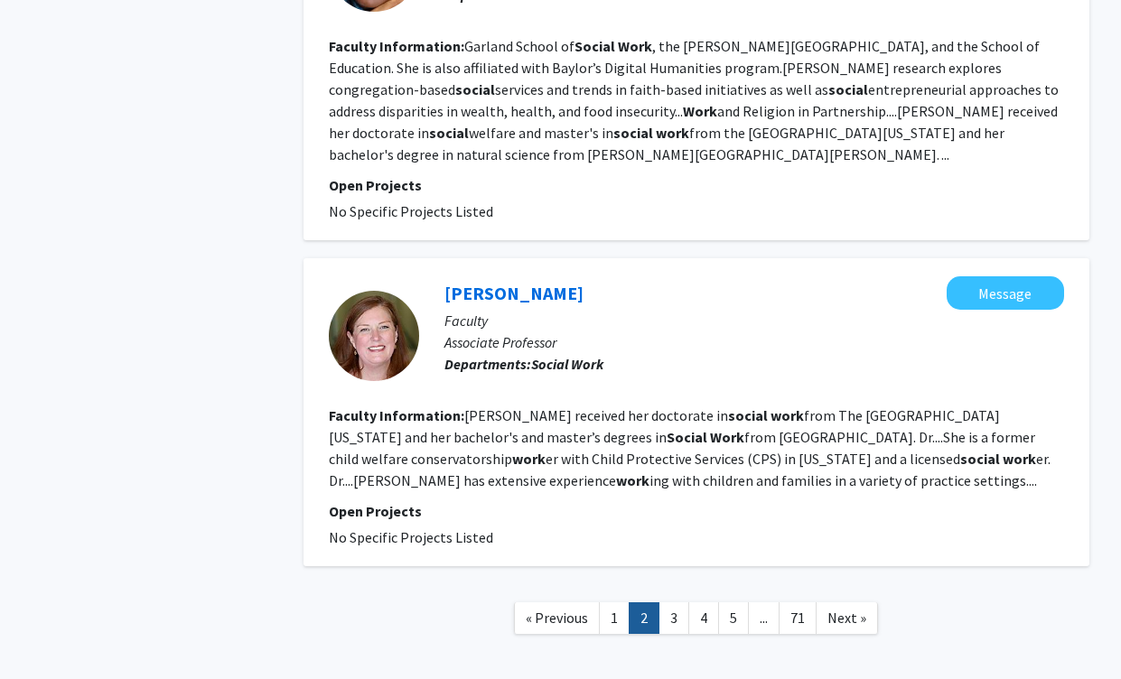
click at [683, 584] on nav "« Previous 1 2 3 4 5 ... 71 Next »" at bounding box center [696, 620] width 786 height 73
click at [675, 602] on link "3" at bounding box center [673, 618] width 31 height 32
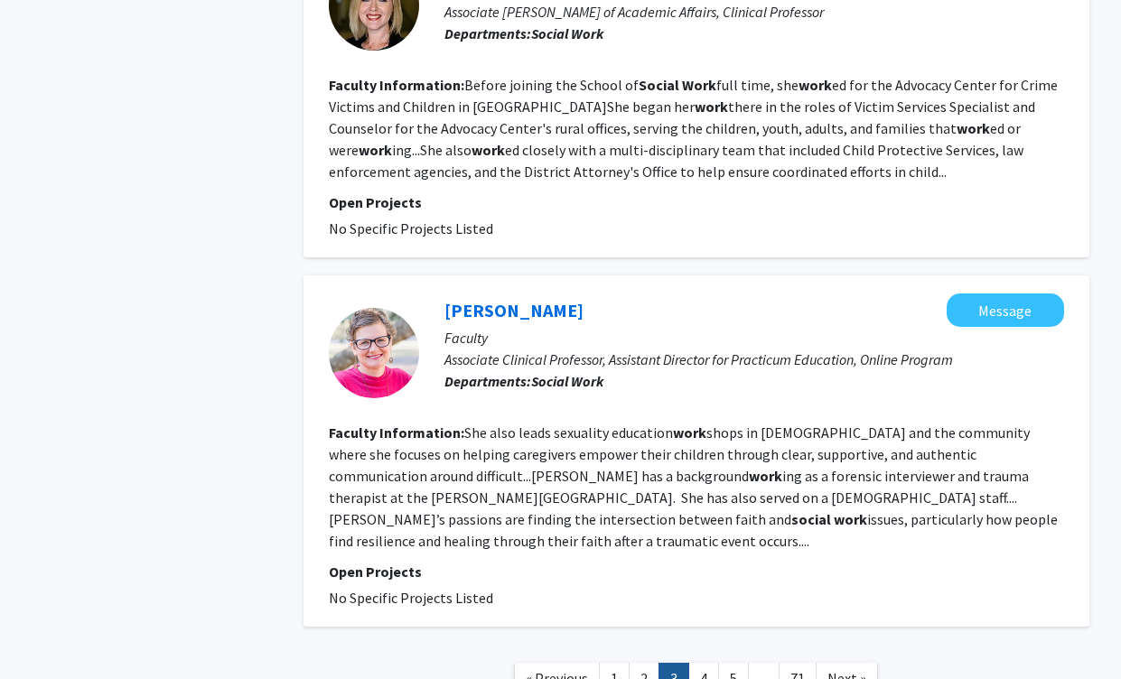
scroll to position [3292, 0]
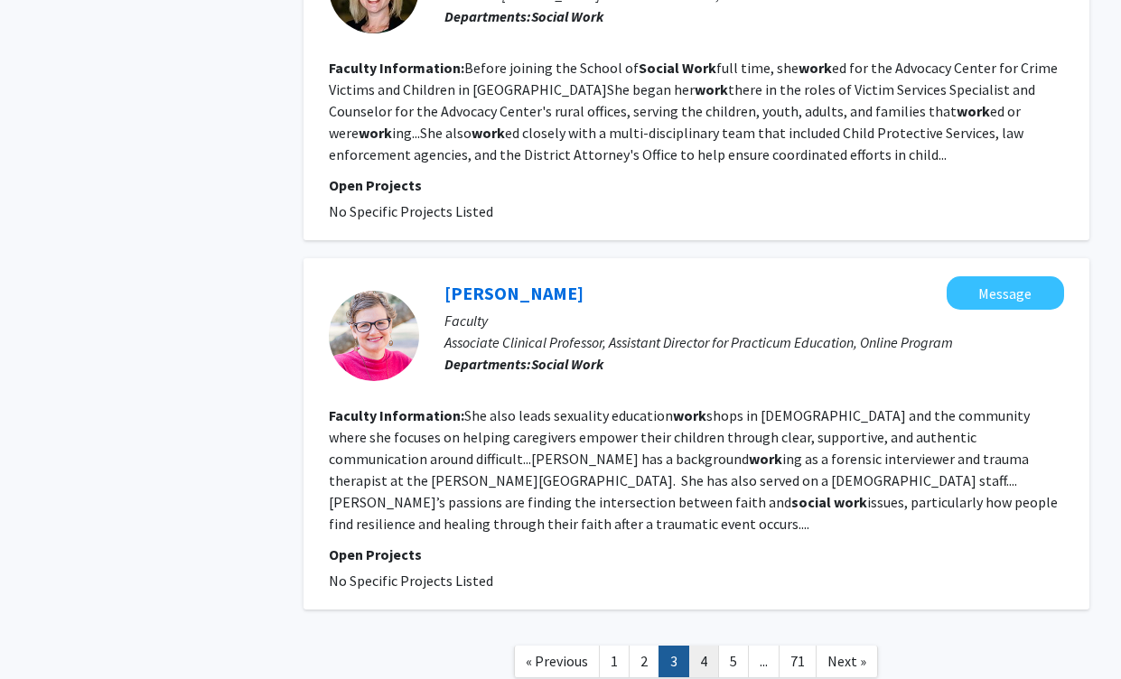
click at [701, 646] on link "4" at bounding box center [703, 662] width 31 height 32
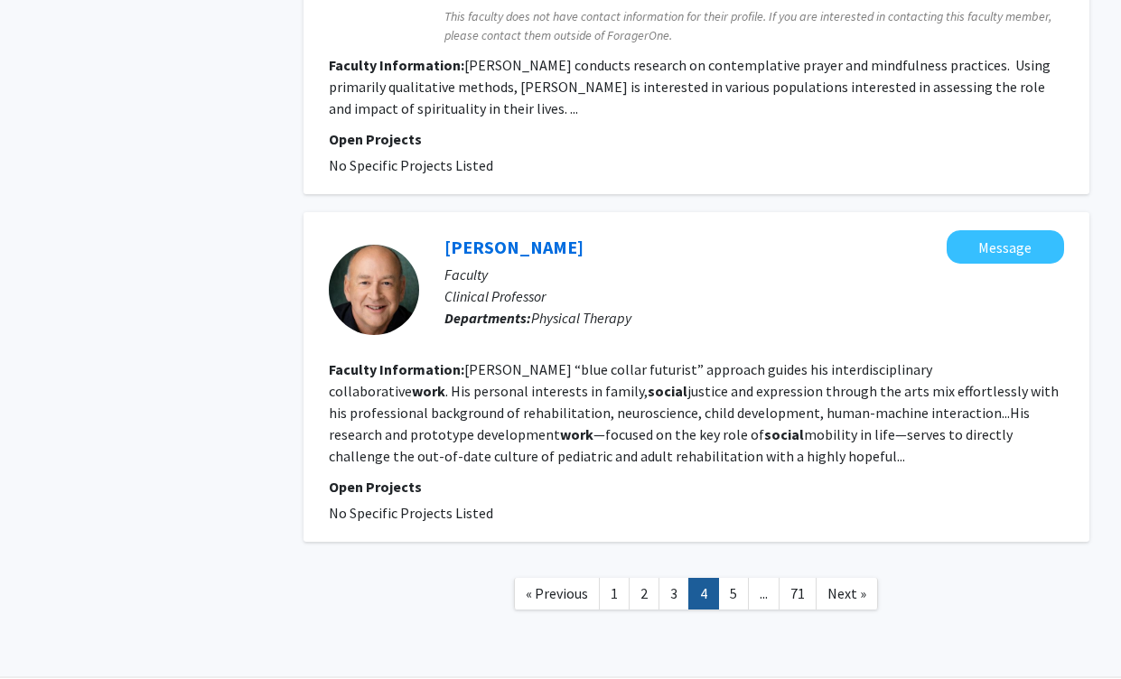
scroll to position [3228, 0]
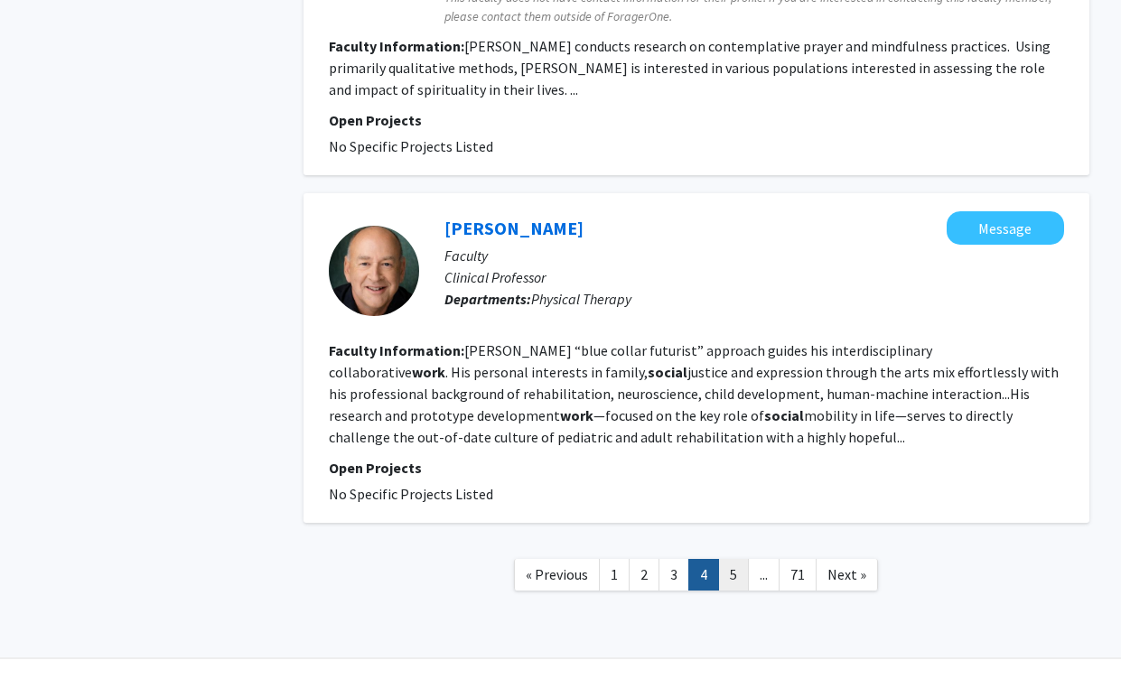
click at [735, 559] on link "5" at bounding box center [733, 575] width 31 height 32
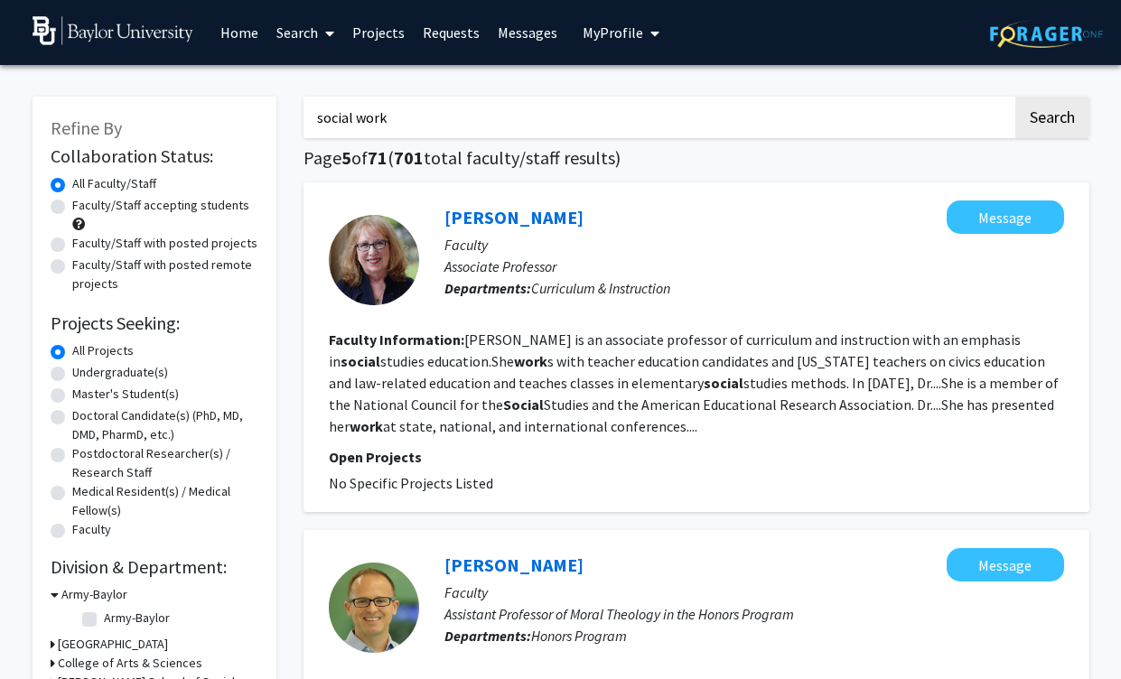
drag, startPoint x: 389, startPoint y: 125, endPoint x: 280, endPoint y: 103, distance: 111.4
click at [303, 103] on input "social work" at bounding box center [657, 118] width 709 height 42
click at [1015, 97] on button "Search" at bounding box center [1052, 118] width 74 height 42
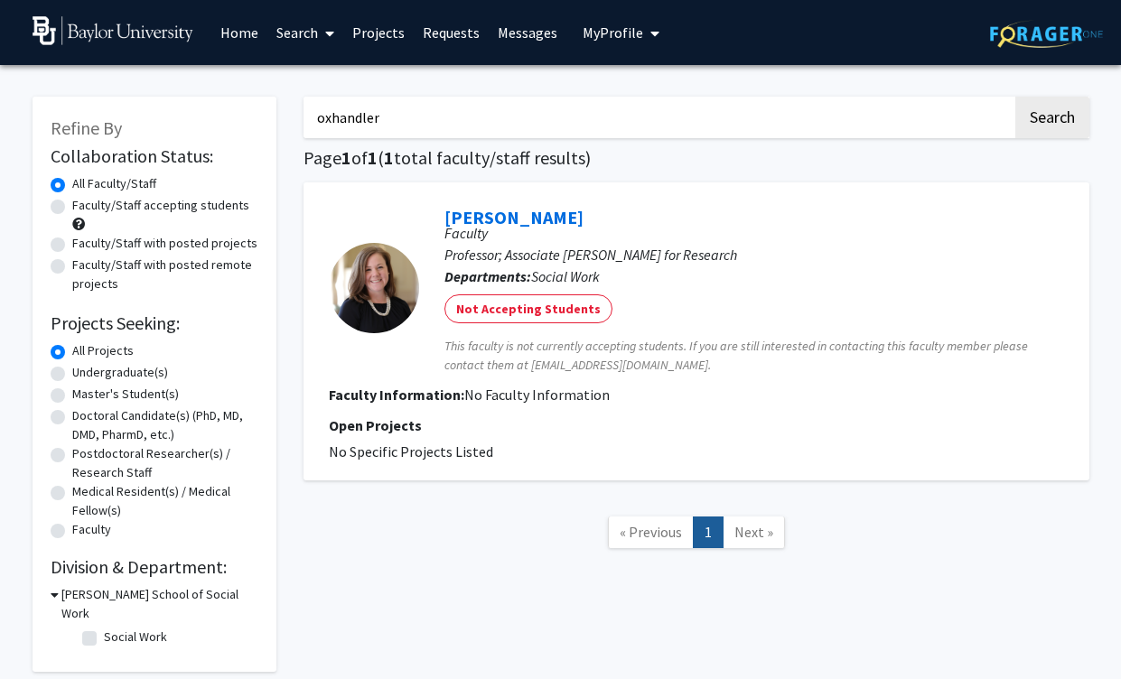
drag, startPoint x: 386, startPoint y: 114, endPoint x: 247, endPoint y: 113, distance: 138.2
click at [303, 113] on input "oxhandler" at bounding box center [657, 118] width 709 height 42
type input "[PERSON_NAME]"
click at [1015, 97] on button "Search" at bounding box center [1052, 118] width 74 height 42
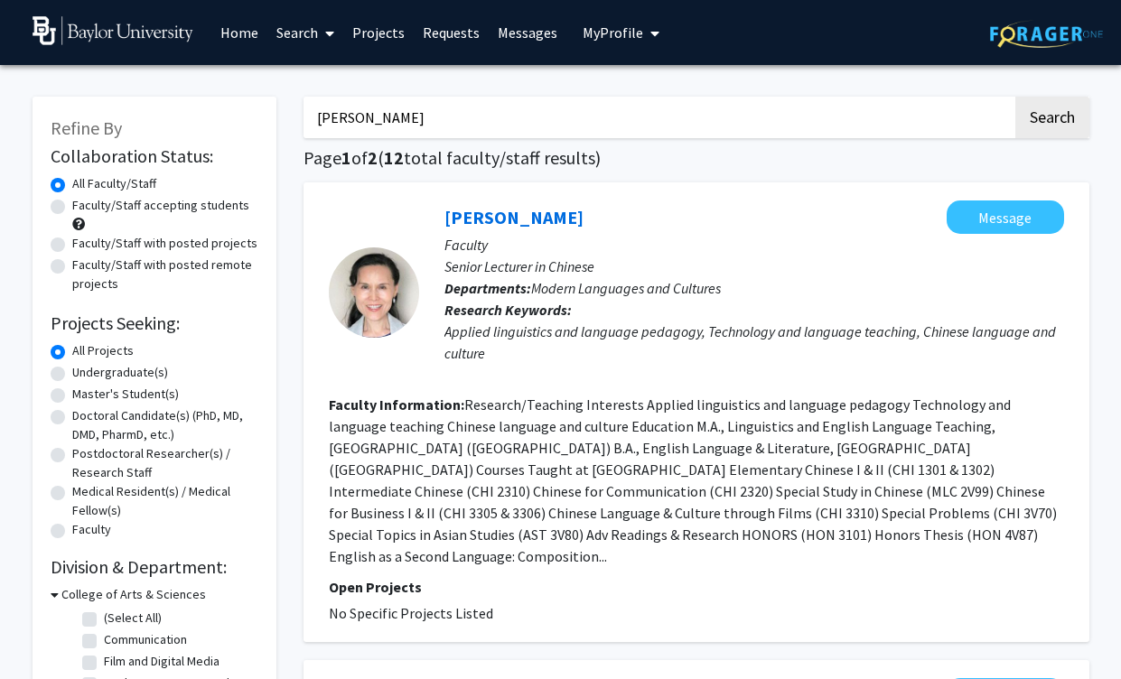
drag, startPoint x: 360, startPoint y: 116, endPoint x: 311, endPoint y: 115, distance: 49.7
click at [311, 115] on input "[PERSON_NAME]" at bounding box center [657, 118] width 709 height 42
click at [610, 41] on span "My Profile" at bounding box center [612, 32] width 61 height 18
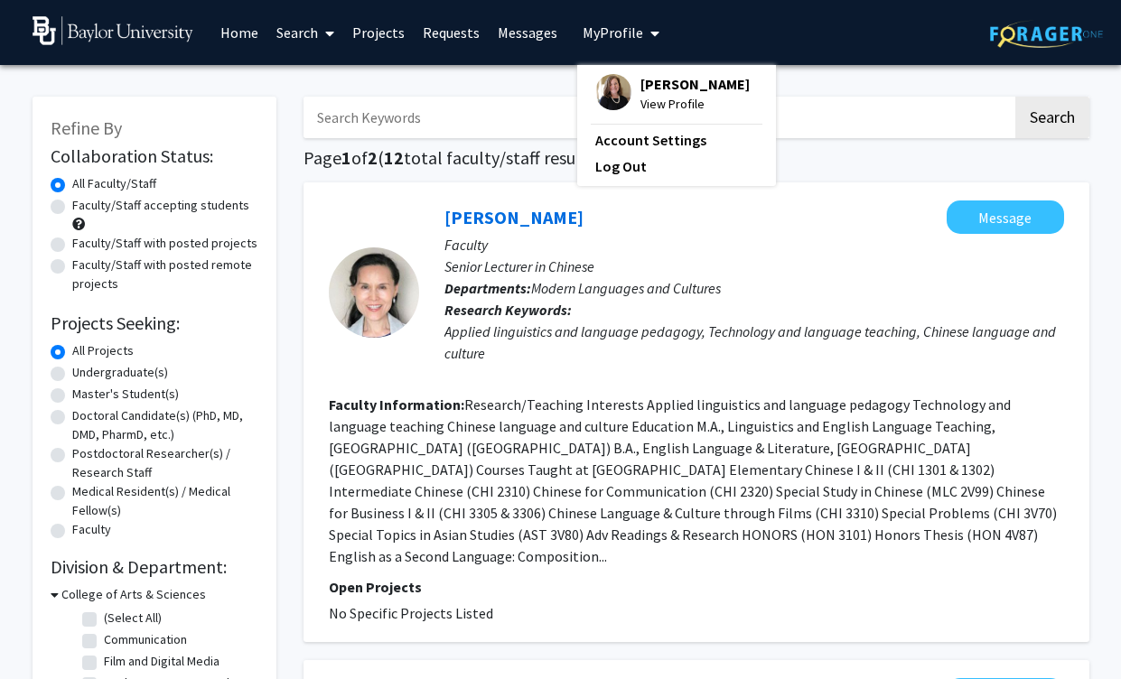
click at [619, 93] on img at bounding box center [613, 92] width 36 height 36
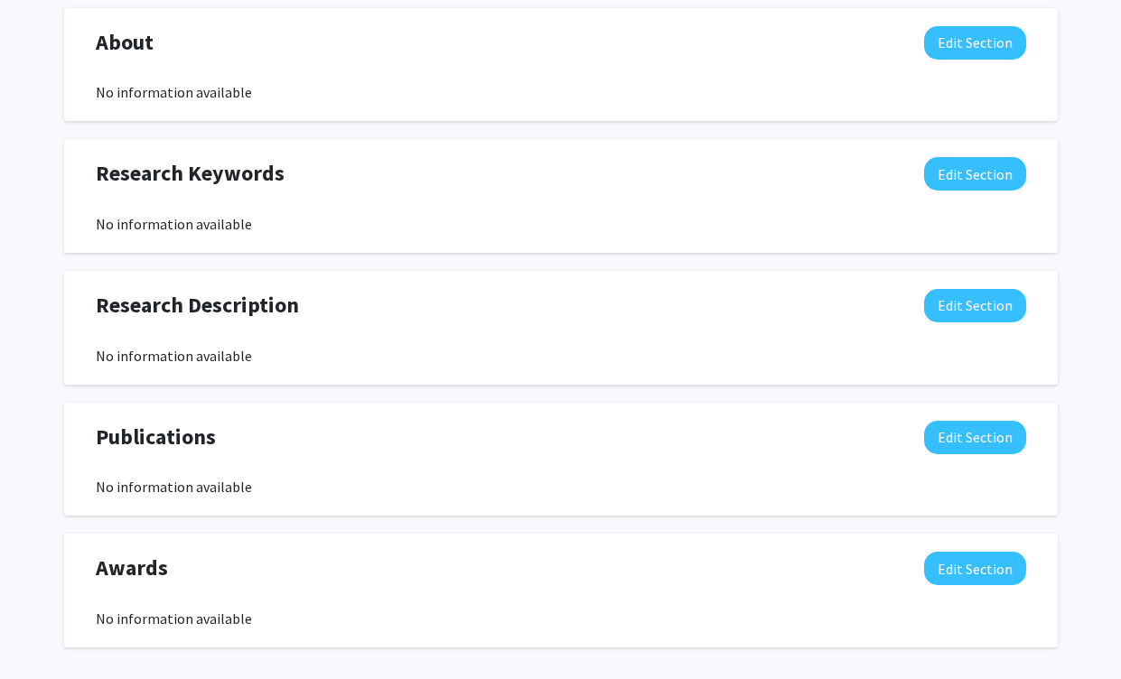
scroll to position [796, 0]
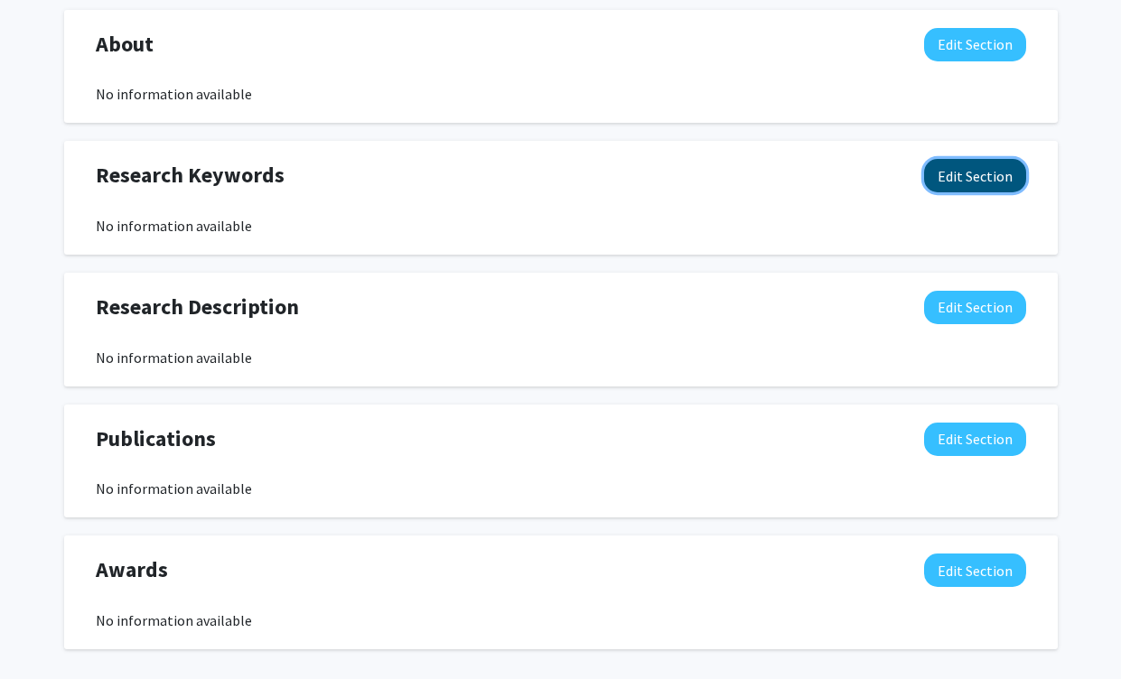
click at [973, 188] on button "Edit Section" at bounding box center [975, 175] width 102 height 33
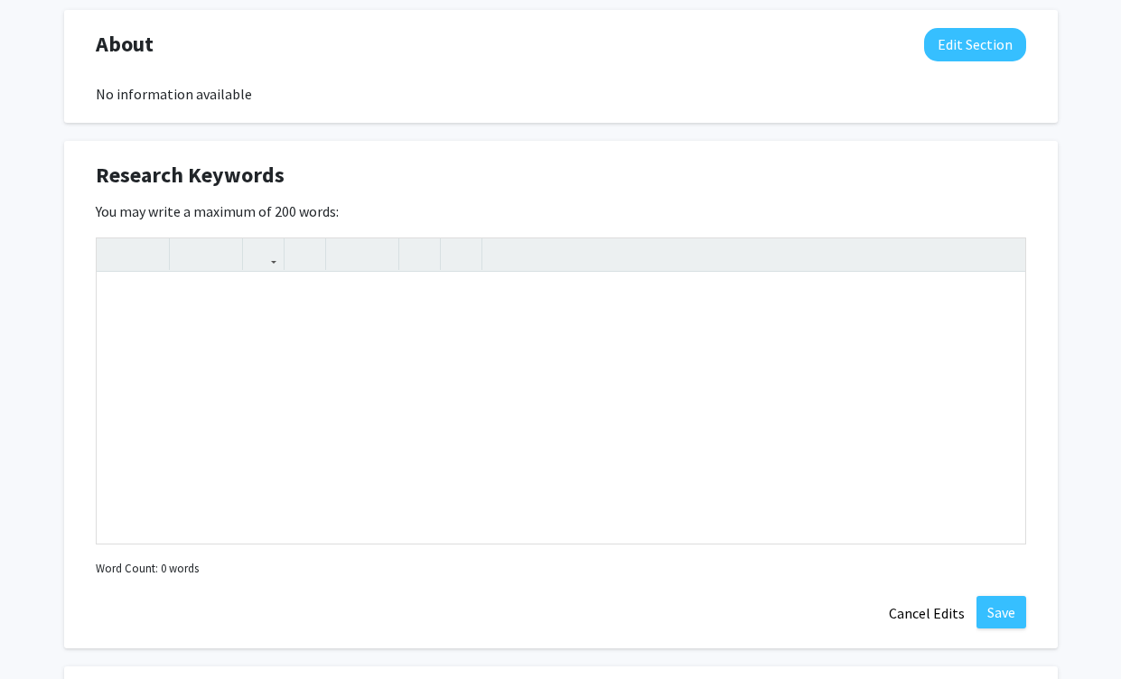
click at [1055, 136] on div "Accepting Students? Indicate to students whether or not you are willing to enga…" at bounding box center [560, 302] width 993 height 1518
click at [917, 621] on button "Cancel Edits" at bounding box center [926, 613] width 99 height 34
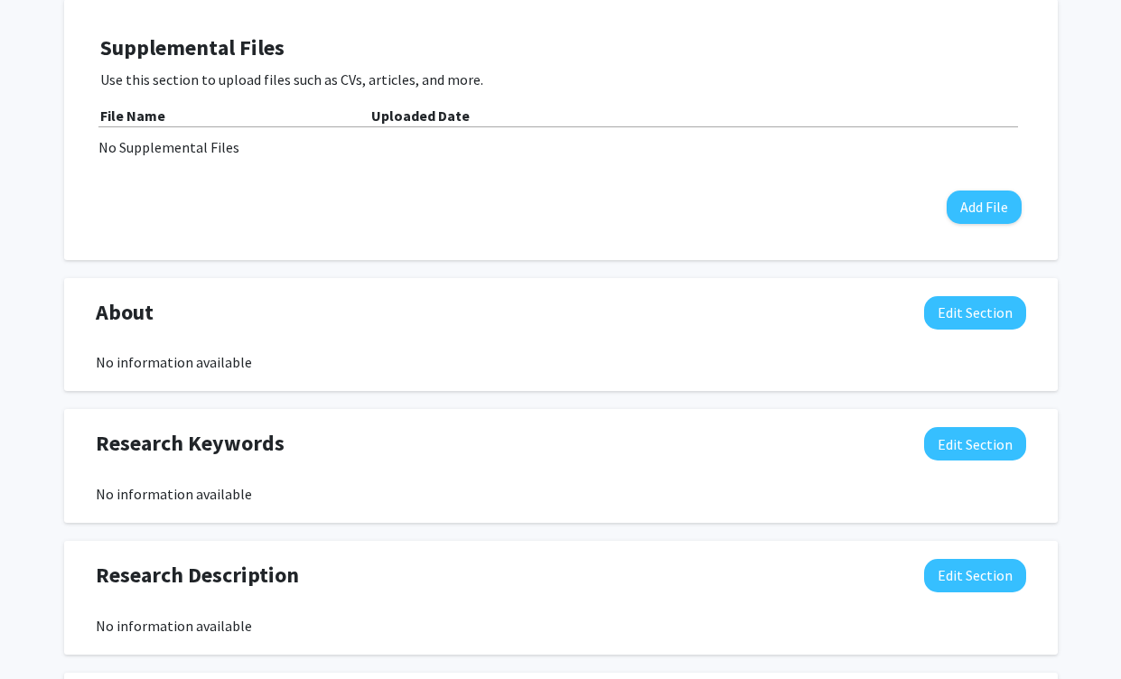
scroll to position [520, 0]
